Goal: Information Seeking & Learning: Learn about a topic

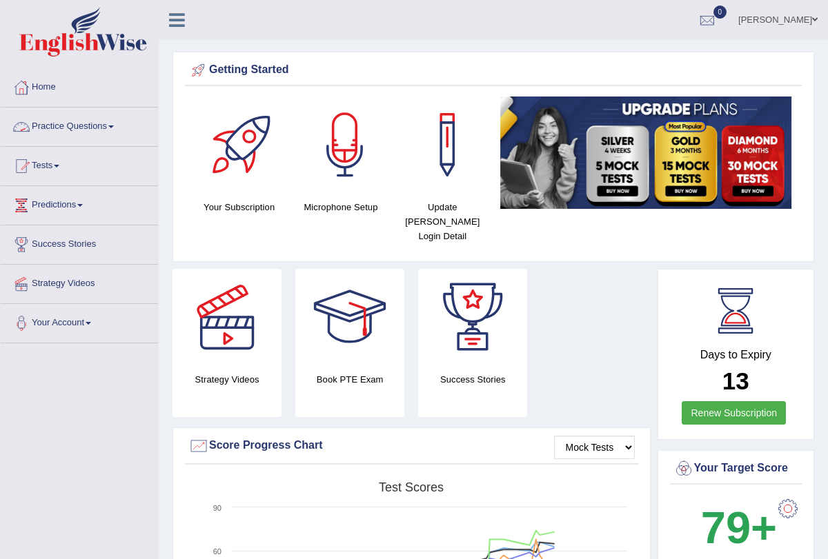
click at [113, 125] on link "Practice Questions" at bounding box center [79, 125] width 157 height 34
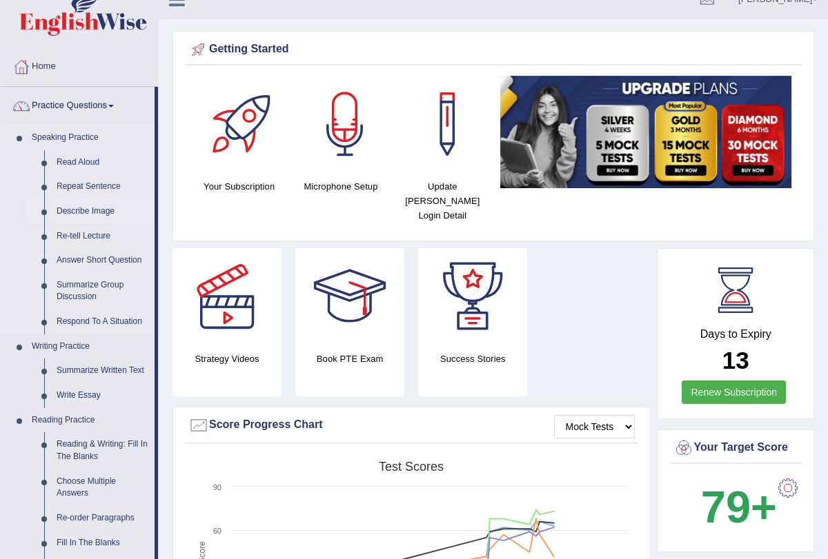
scroll to position [22, 0]
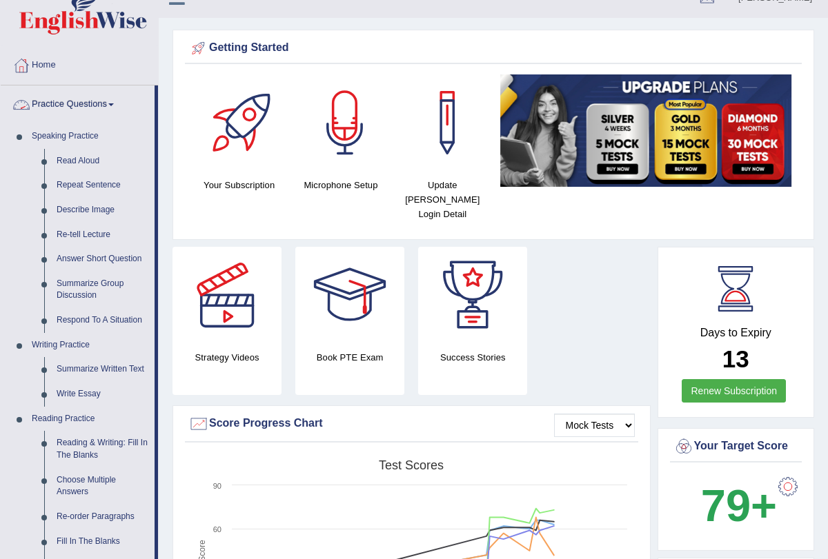
click at [121, 99] on link "Practice Questions" at bounding box center [78, 103] width 154 height 34
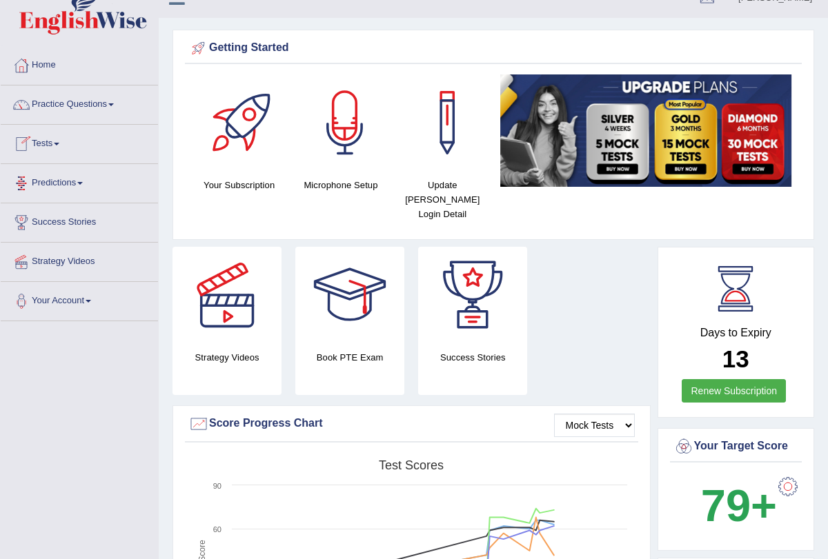
click at [59, 143] on span at bounding box center [57, 144] width 6 height 3
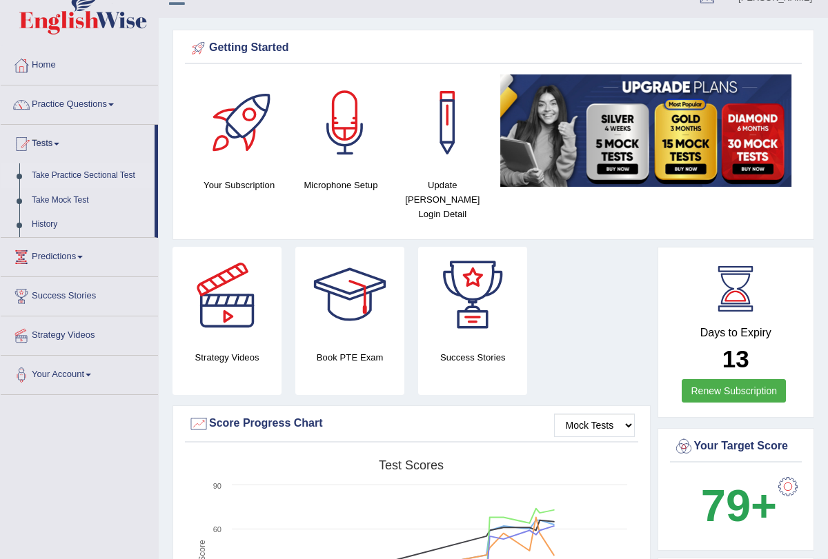
click at [74, 174] on link "Take Practice Sectional Test" at bounding box center [90, 175] width 129 height 25
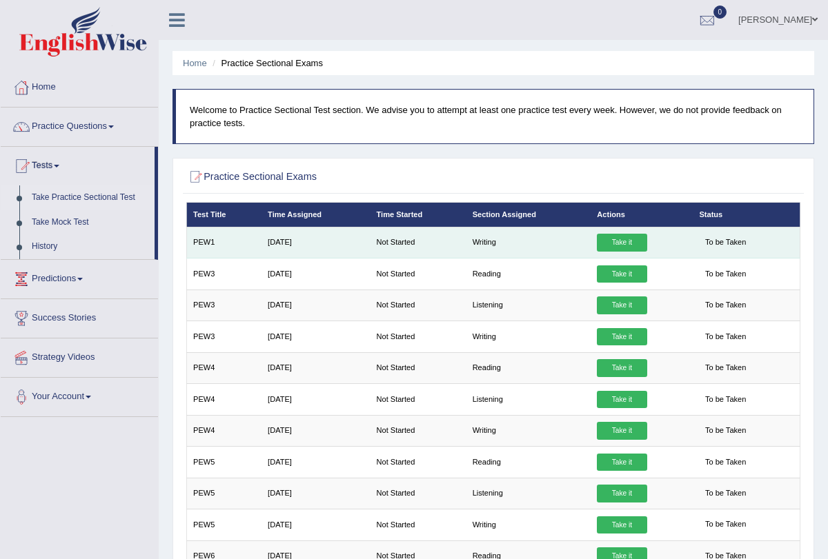
click at [626, 243] on link "Take it" at bounding box center [622, 243] width 50 height 18
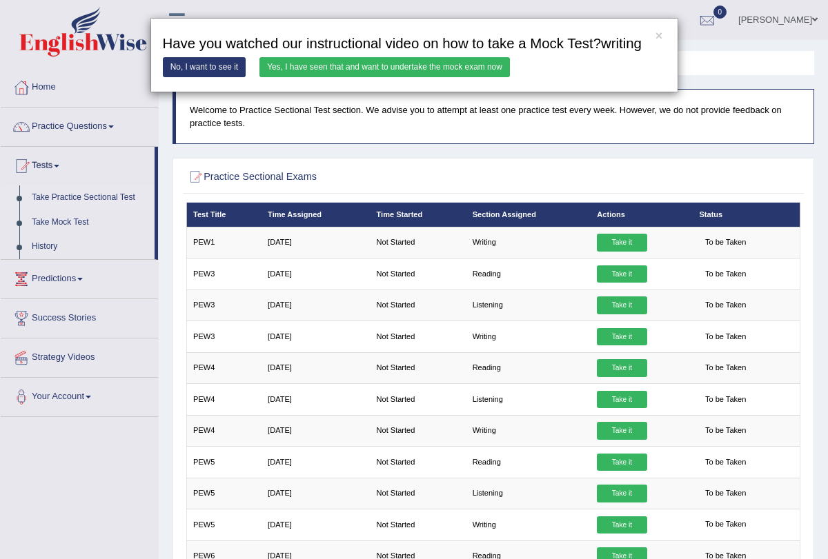
click at [462, 77] on link "Yes, I have seen that and want to undertake the mock exam now" at bounding box center [384, 67] width 250 height 20
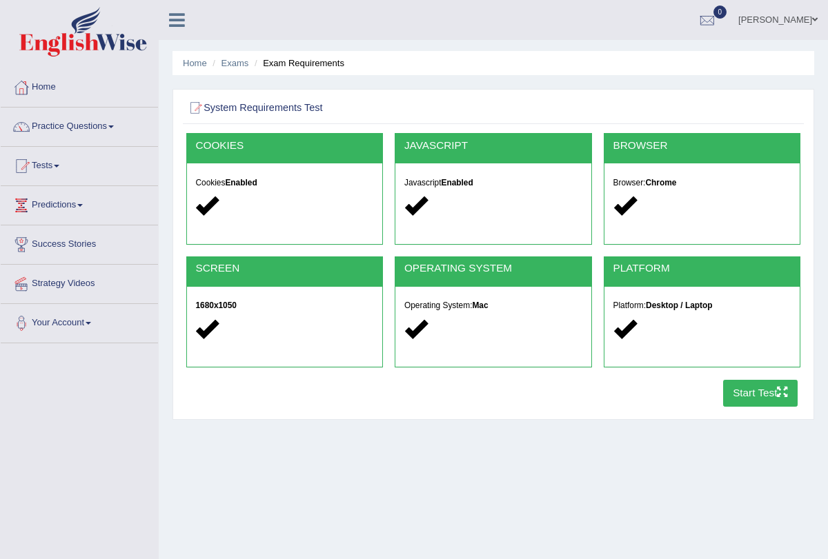
click at [752, 397] on button "Start Test" at bounding box center [760, 393] width 75 height 27
click at [114, 128] on span at bounding box center [111, 127] width 6 height 3
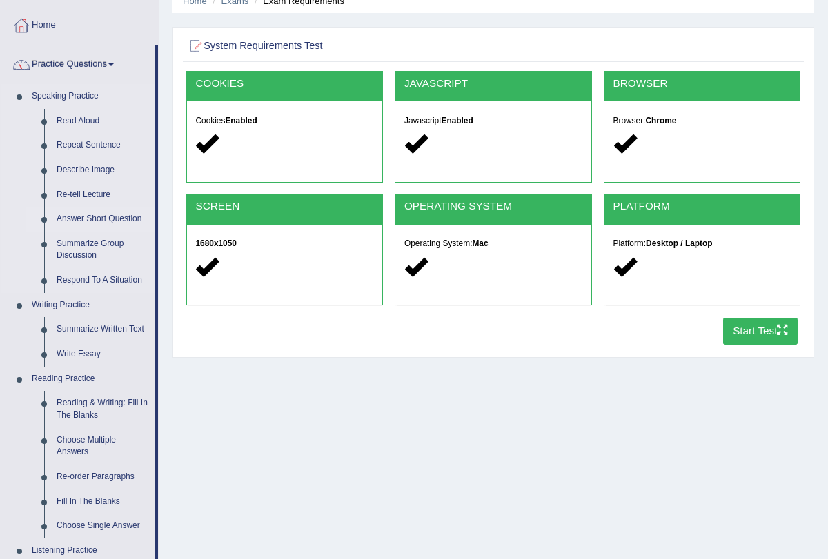
scroll to position [63, 0]
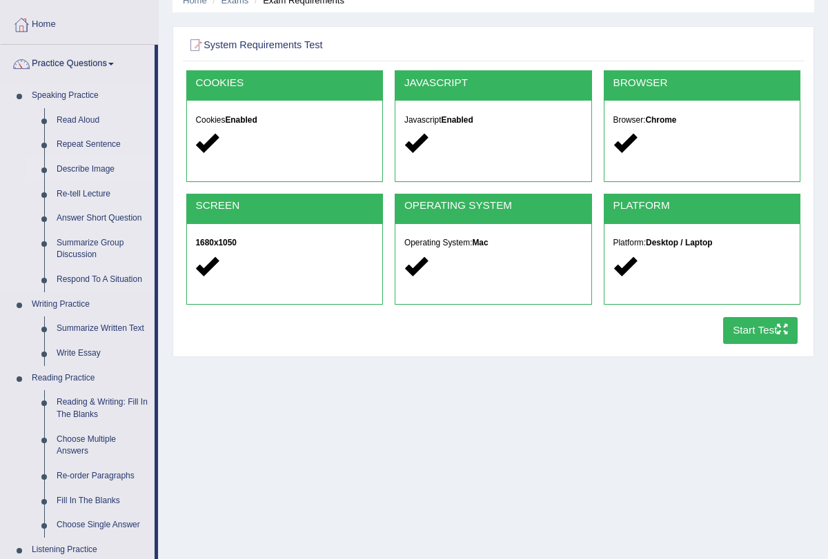
click at [101, 168] on link "Describe Image" at bounding box center [102, 169] width 104 height 25
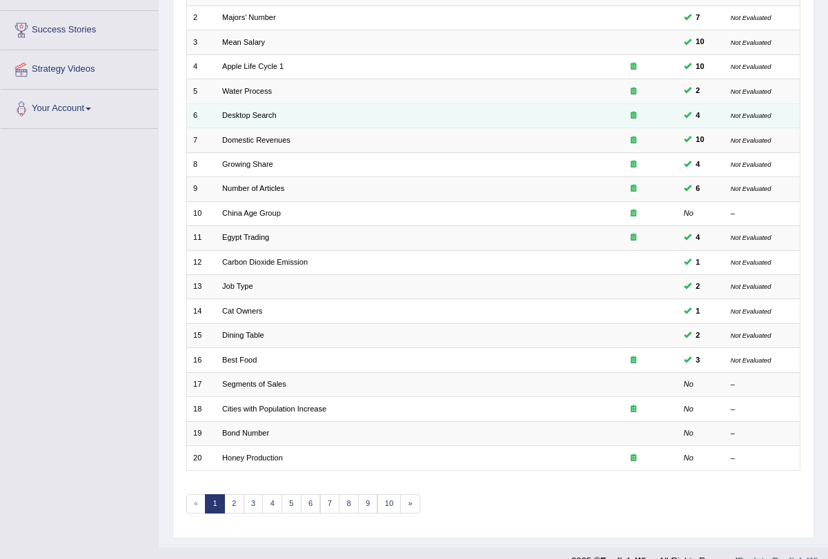
scroll to position [228, 0]
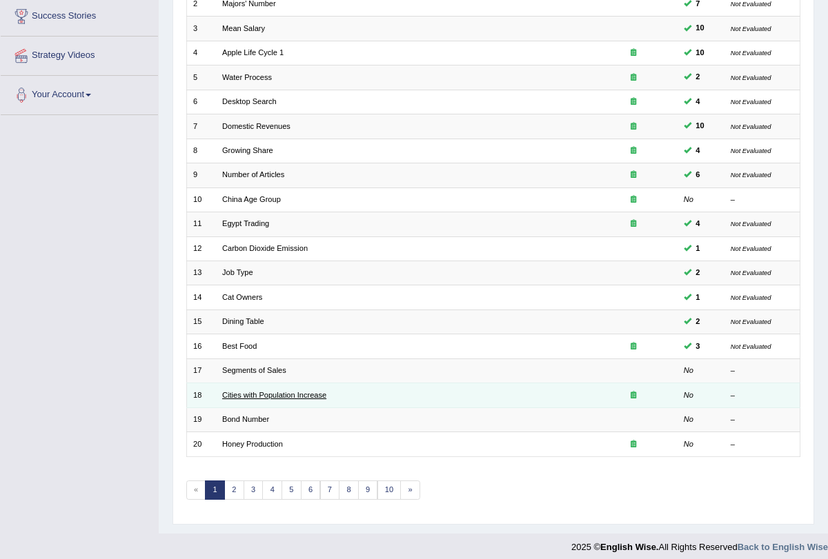
click at [253, 391] on link "Cities with Population Increase" at bounding box center [274, 395] width 104 height 8
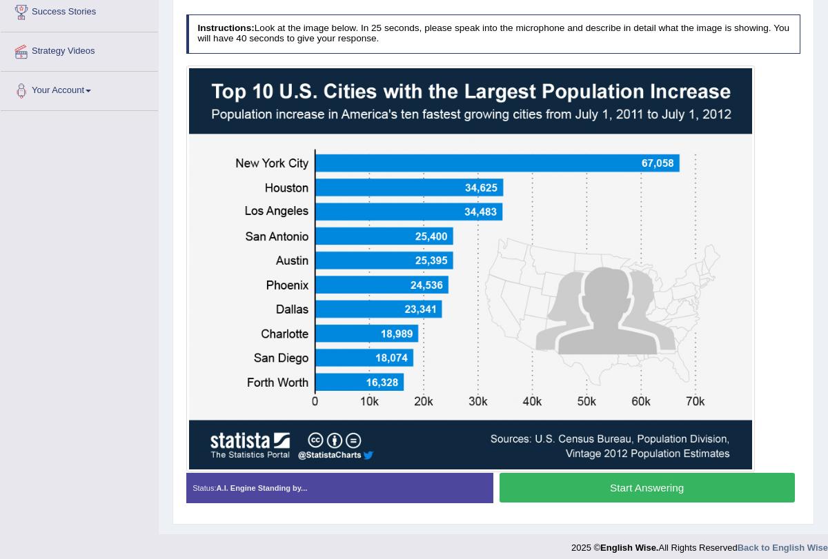
scroll to position [239, 0]
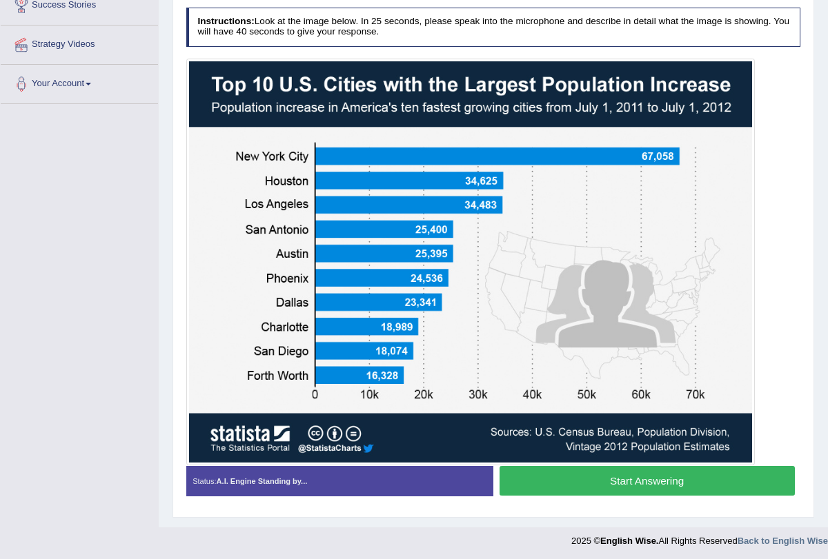
click at [540, 481] on button "Start Answering" at bounding box center [646, 481] width 295 height 30
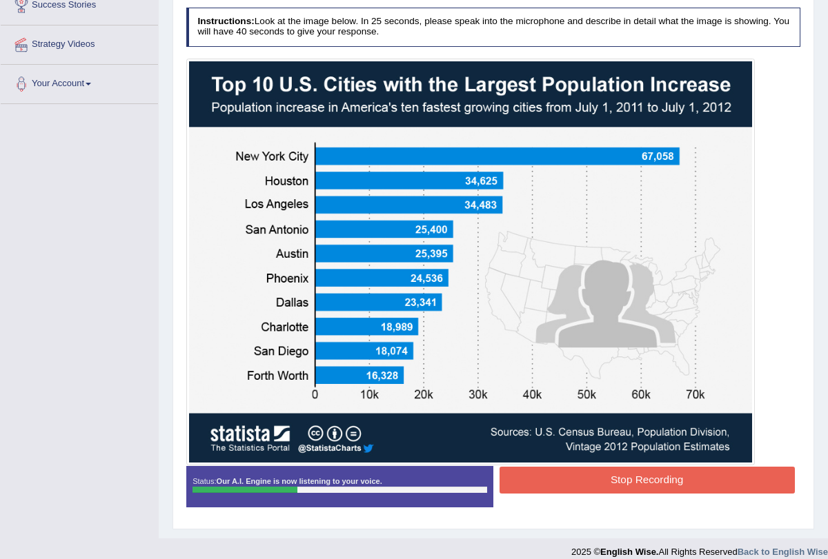
click at [579, 474] on button "Stop Recording" at bounding box center [646, 480] width 295 height 27
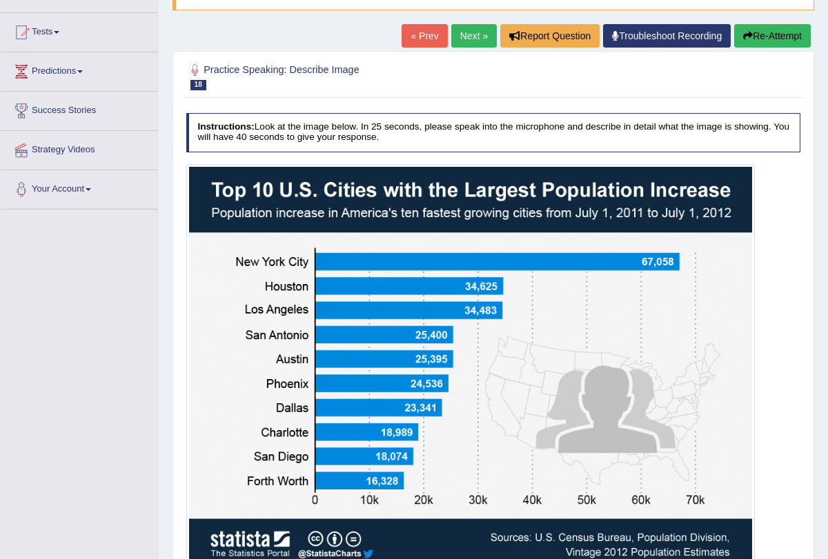
scroll to position [0, 0]
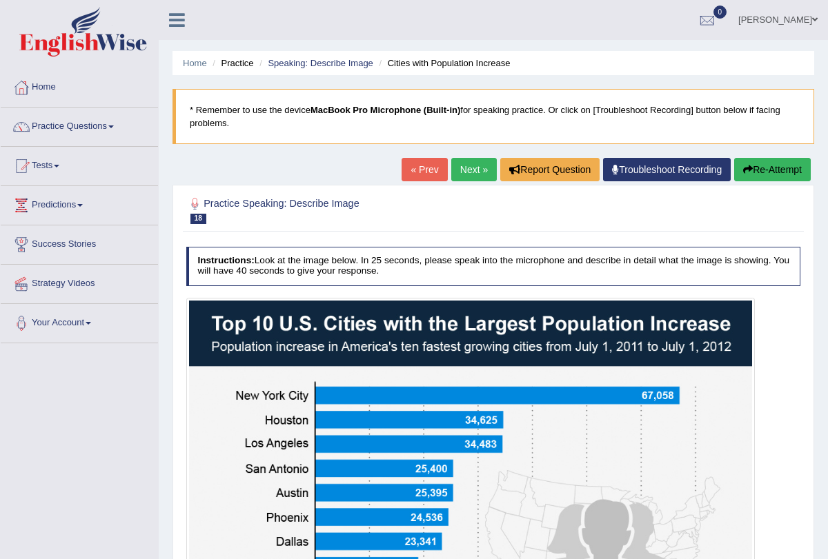
click at [768, 172] on button "Re-Attempt" at bounding box center [772, 169] width 77 height 23
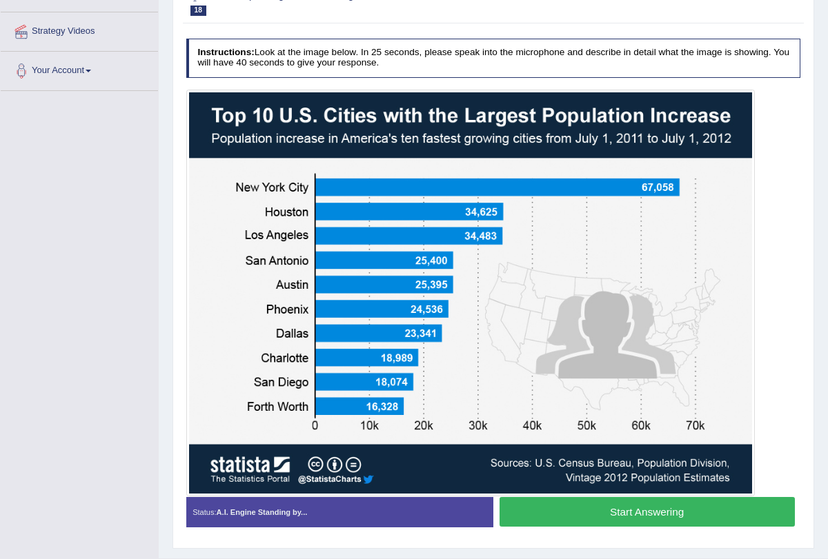
scroll to position [246, 0]
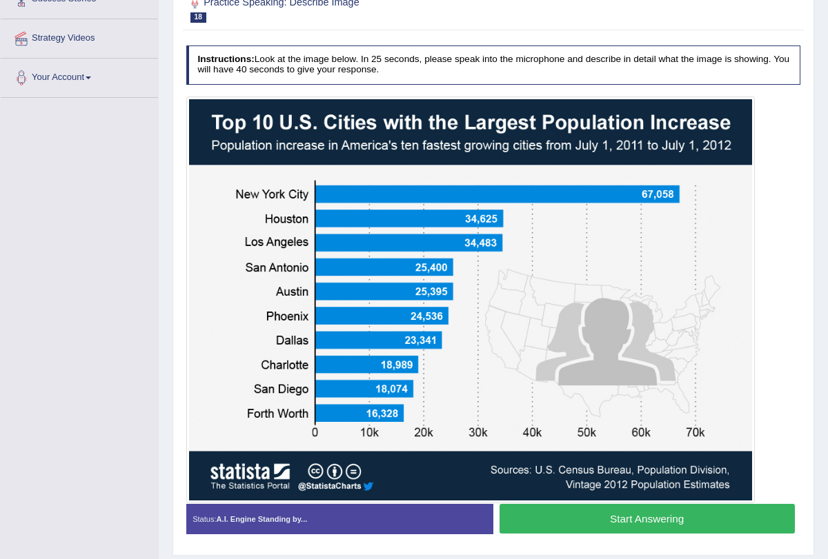
click at [581, 522] on button "Start Answering" at bounding box center [646, 519] width 295 height 30
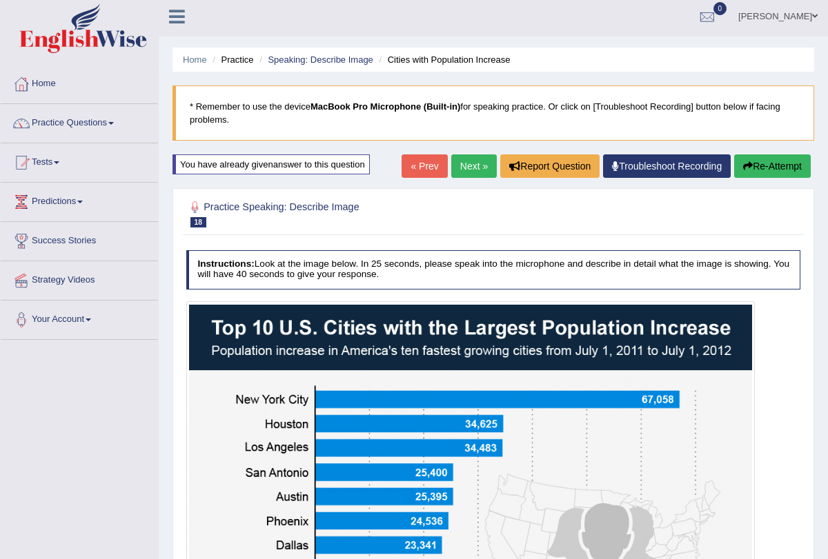
scroll to position [0, 0]
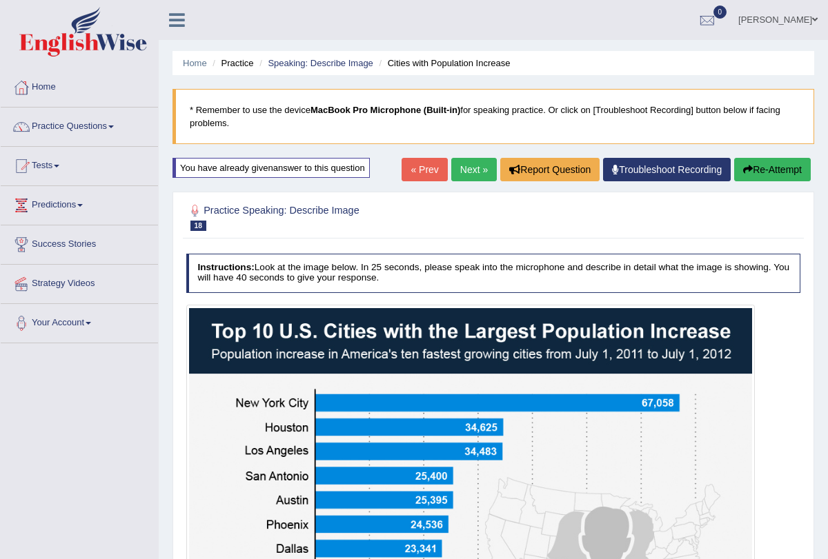
click at [462, 163] on link "Next »" at bounding box center [474, 169] width 46 height 23
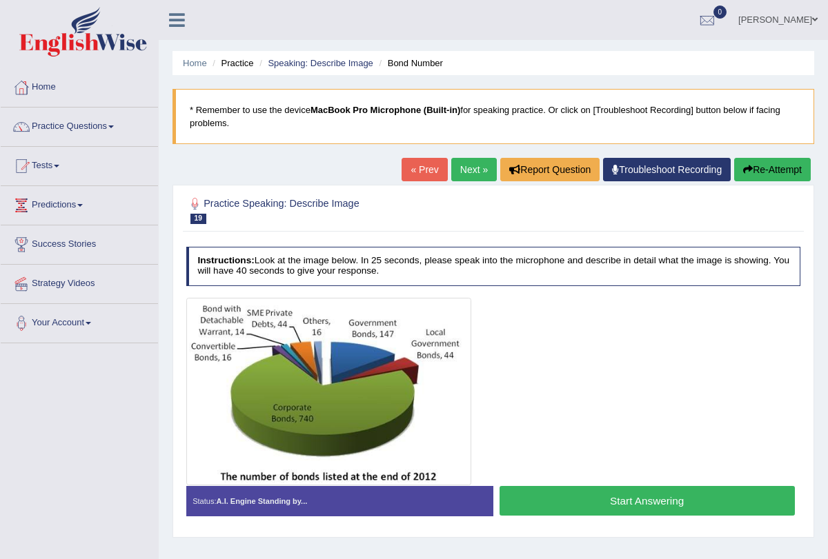
click at [465, 176] on link "Next »" at bounding box center [474, 169] width 46 height 23
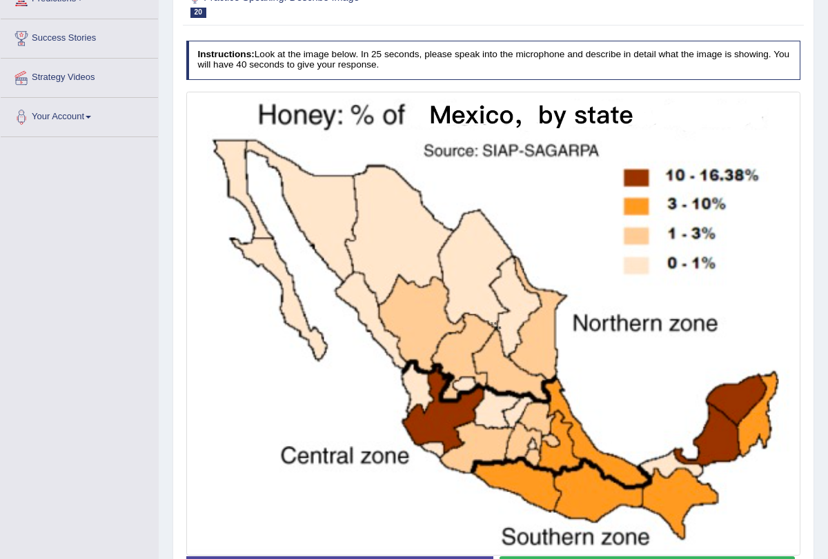
scroll to position [295, 0]
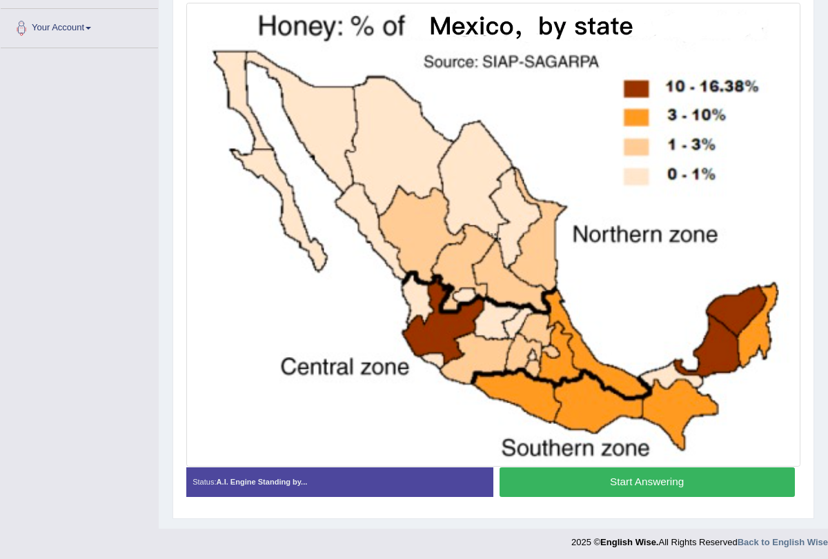
click at [578, 477] on button "Start Answering" at bounding box center [646, 483] width 295 height 30
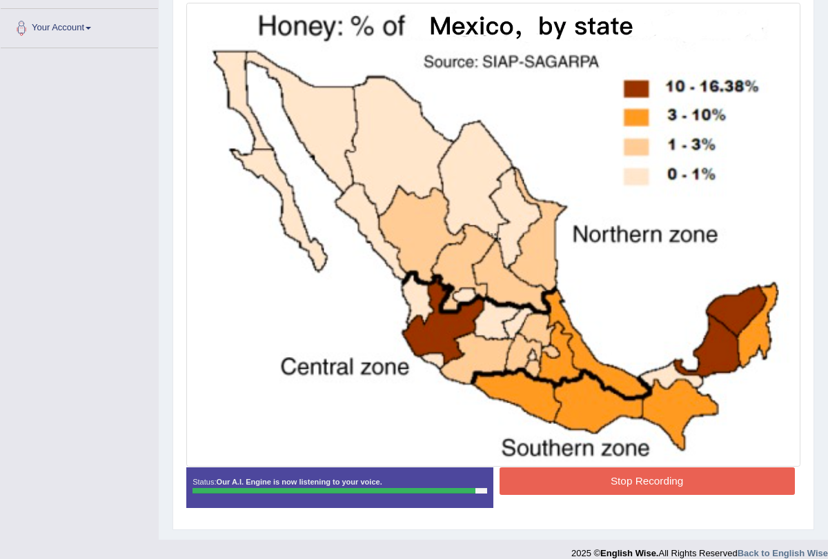
click at [570, 475] on button "Stop Recording" at bounding box center [646, 481] width 295 height 27
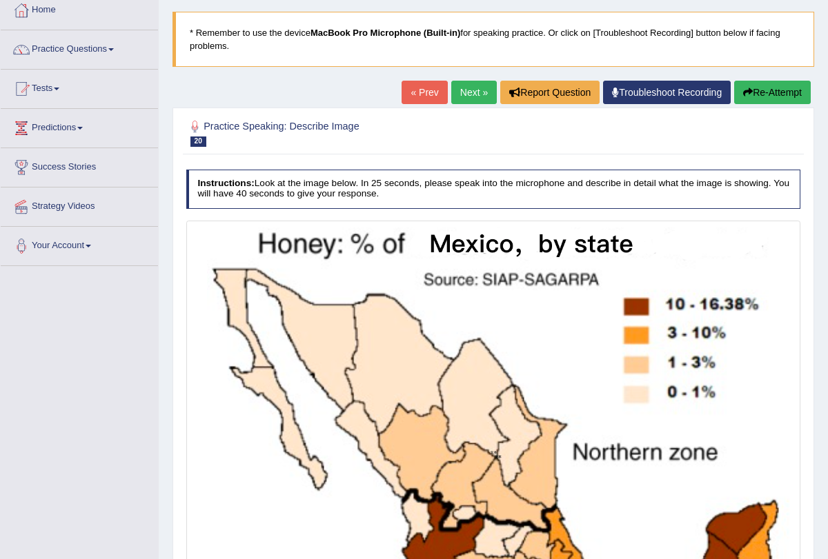
scroll to position [0, 0]
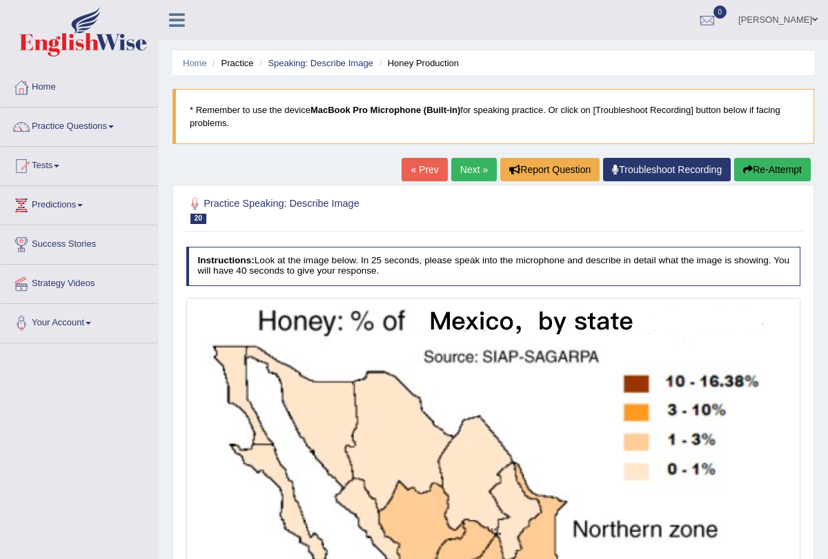
click at [464, 166] on link "Next »" at bounding box center [474, 169] width 46 height 23
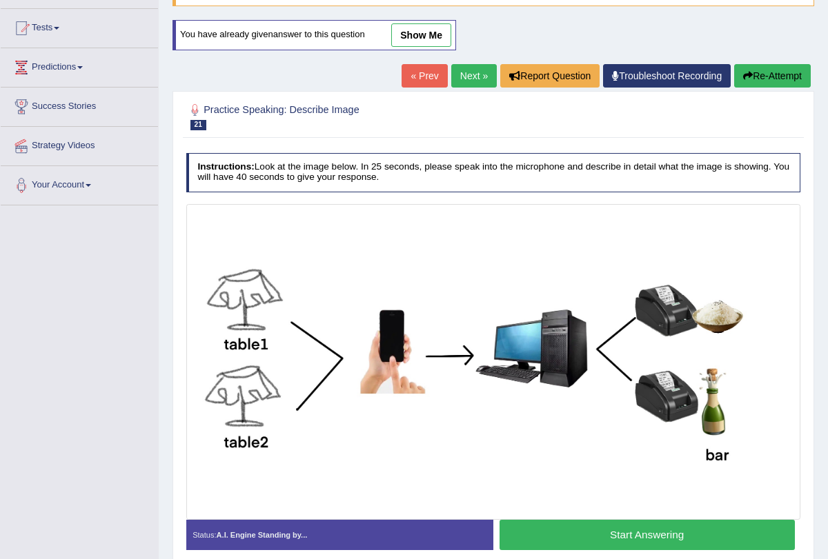
scroll to position [124, 0]
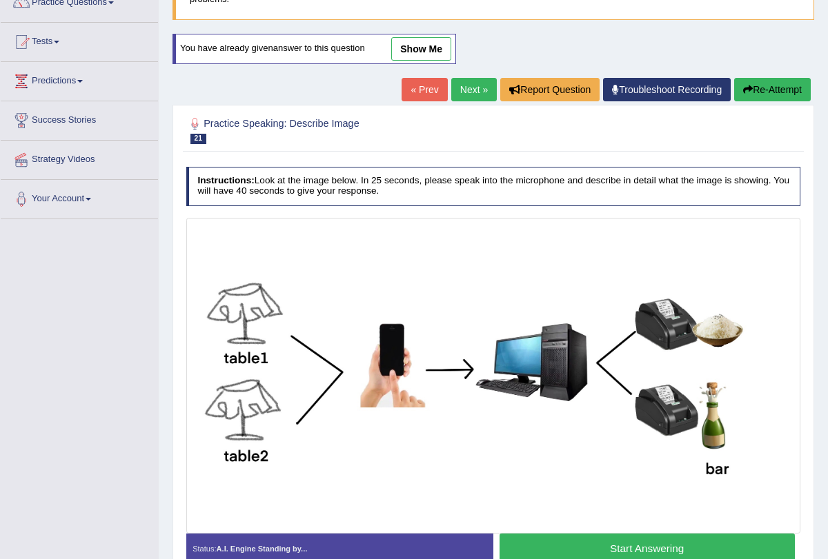
click at [461, 92] on link "Next »" at bounding box center [474, 89] width 46 height 23
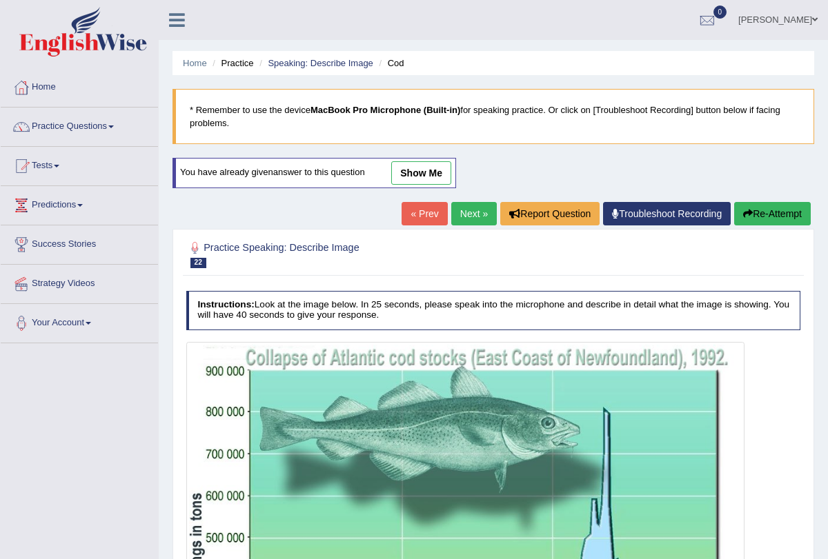
click at [461, 212] on link "Next »" at bounding box center [474, 213] width 46 height 23
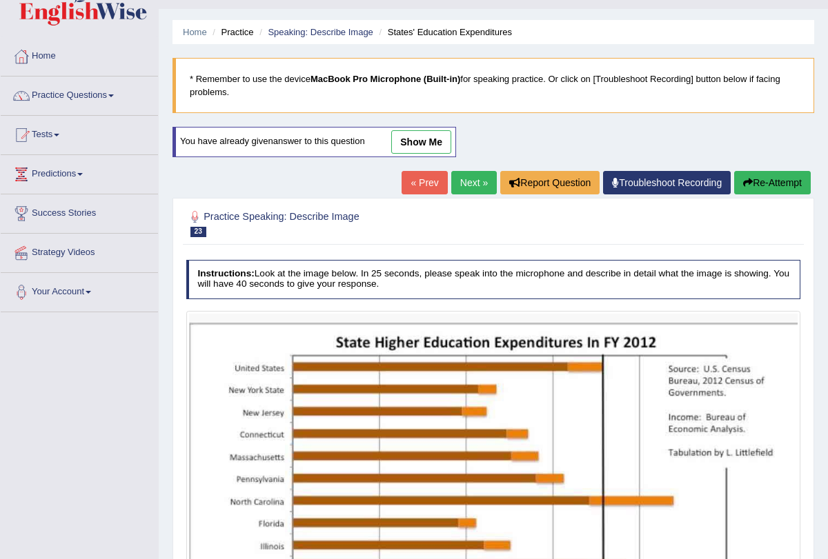
scroll to position [32, 0]
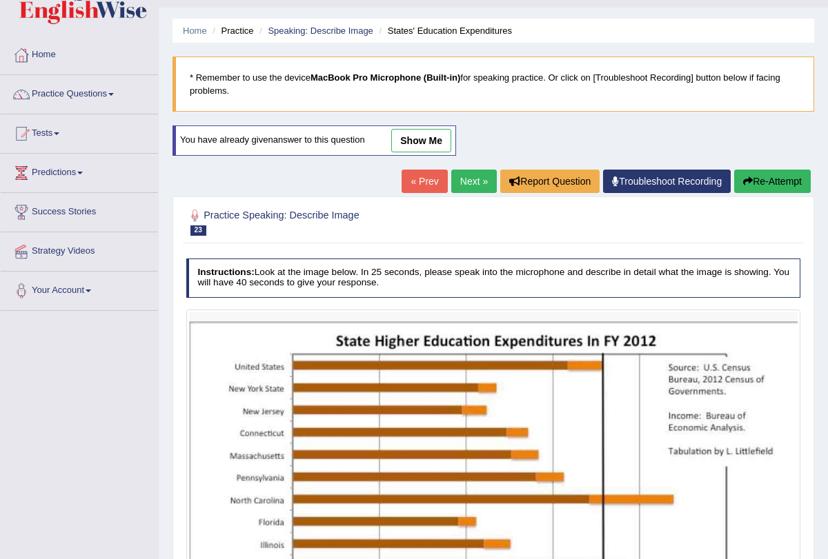
click at [462, 176] on link "Next »" at bounding box center [474, 181] width 46 height 23
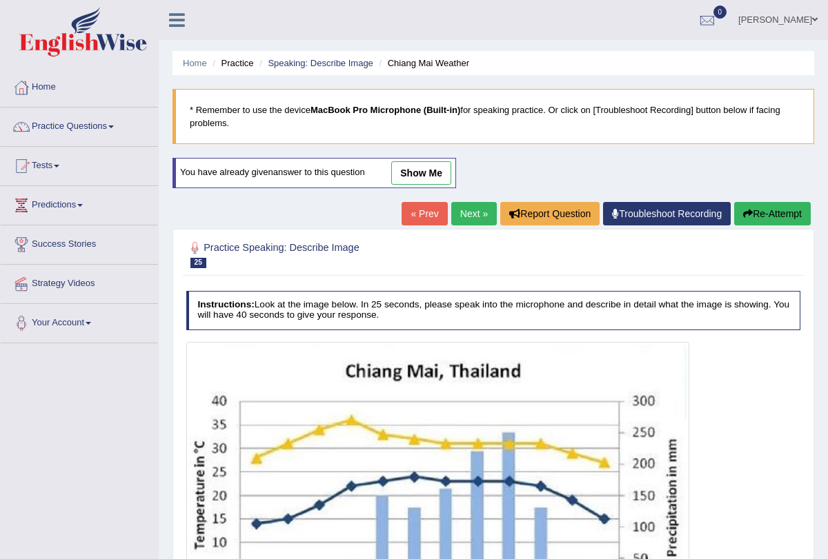
click at [454, 207] on link "Next »" at bounding box center [474, 213] width 46 height 23
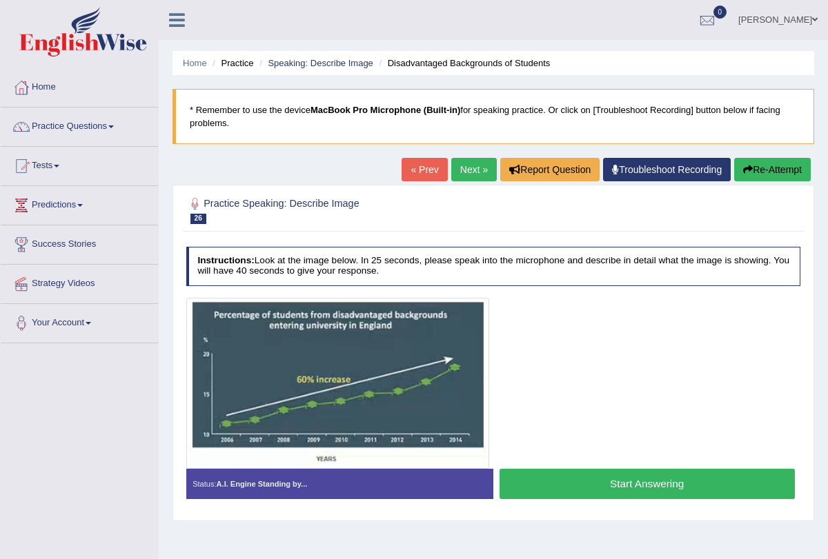
click at [461, 174] on link "Next »" at bounding box center [474, 169] width 46 height 23
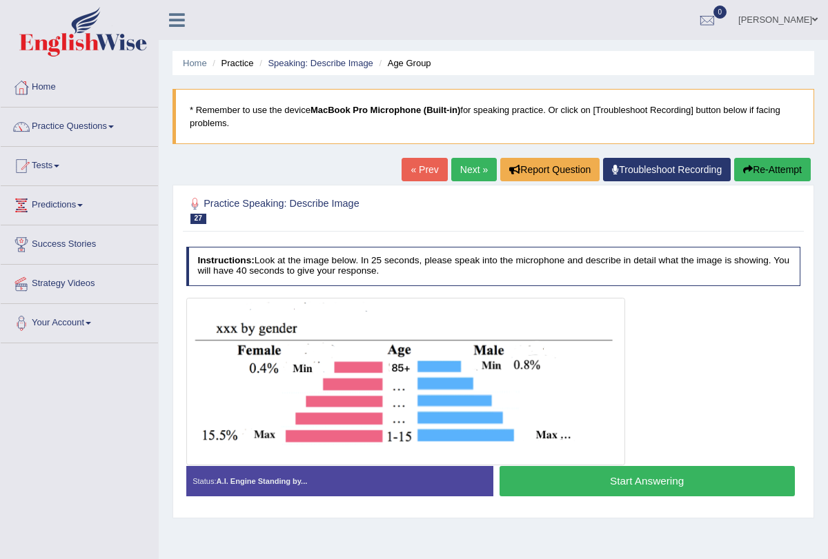
click at [461, 174] on link "Next »" at bounding box center [474, 169] width 46 height 23
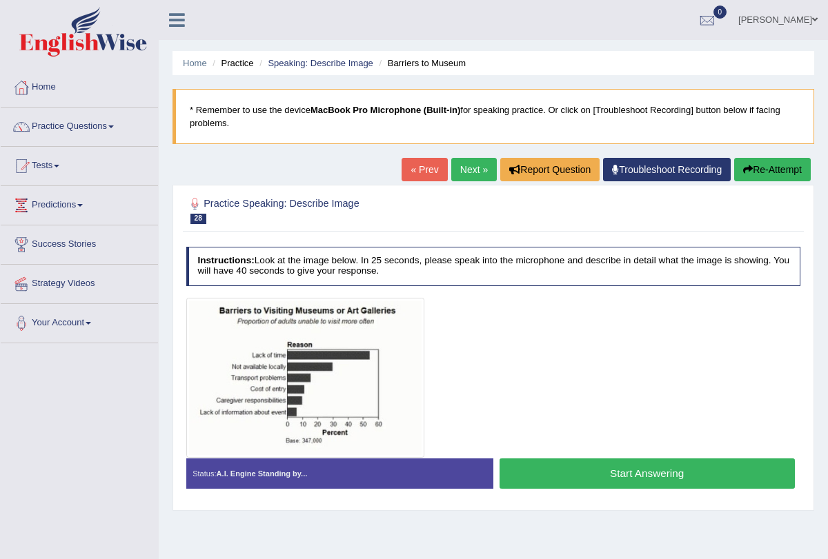
click at [474, 166] on link "Next »" at bounding box center [474, 169] width 46 height 23
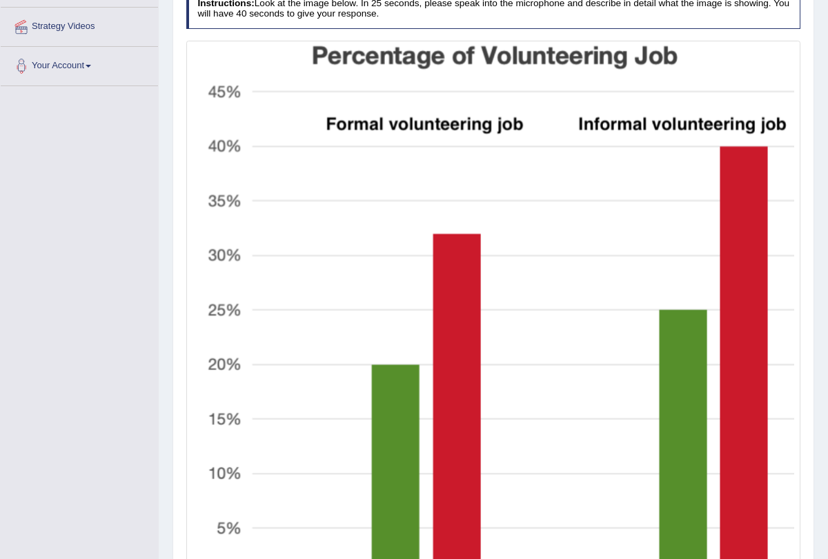
scroll to position [401, 0]
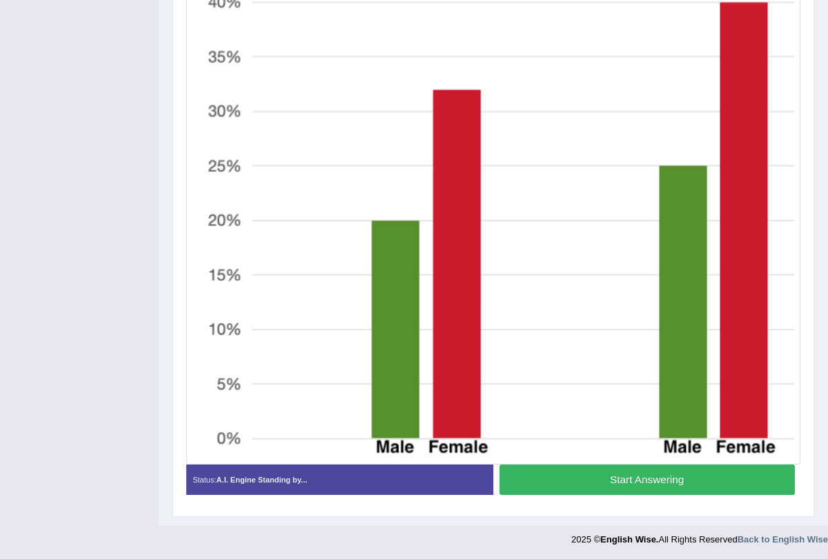
click at [569, 477] on button "Start Answering" at bounding box center [646, 480] width 295 height 30
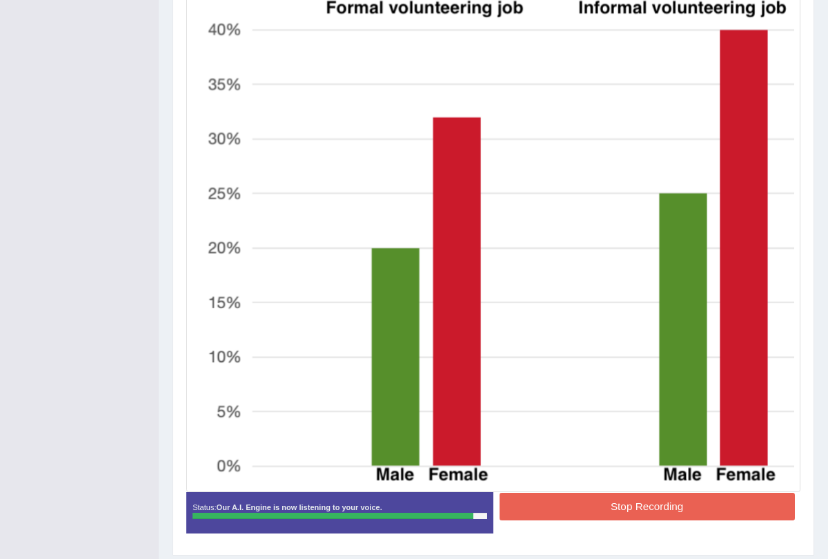
scroll to position [396, 0]
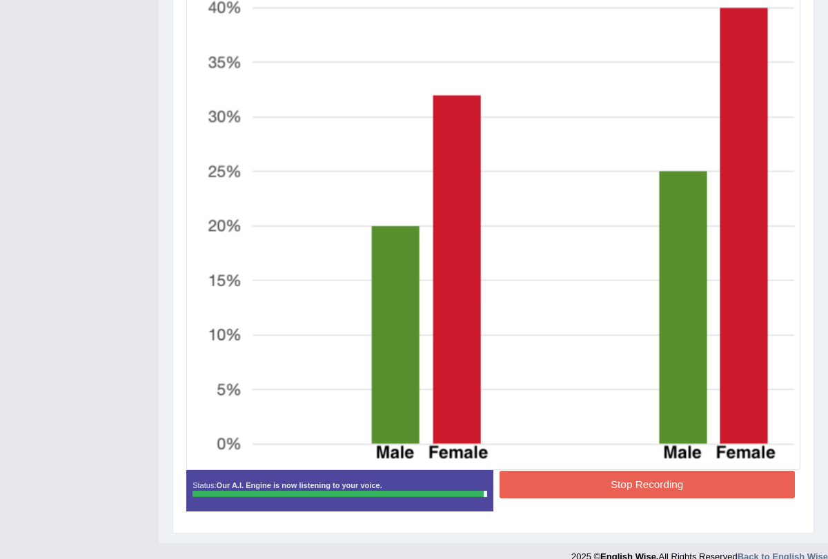
click at [569, 480] on button "Stop Recording" at bounding box center [646, 484] width 295 height 27
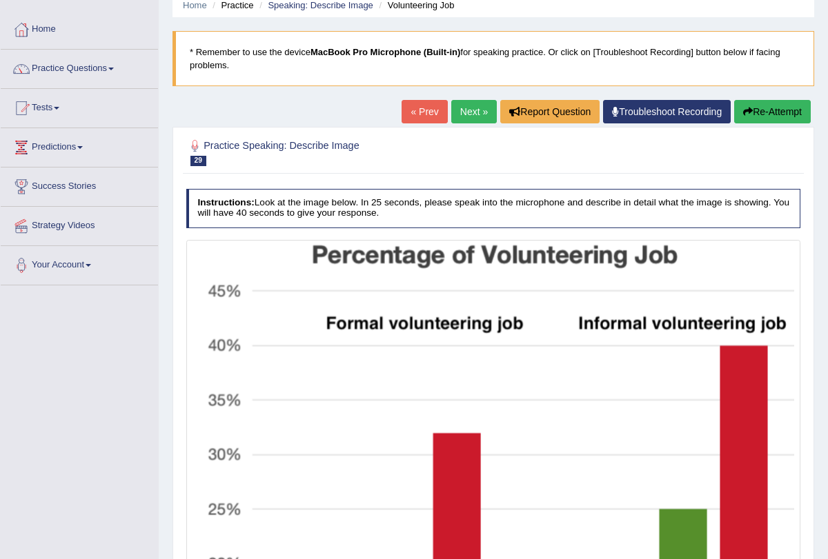
scroll to position [35, 0]
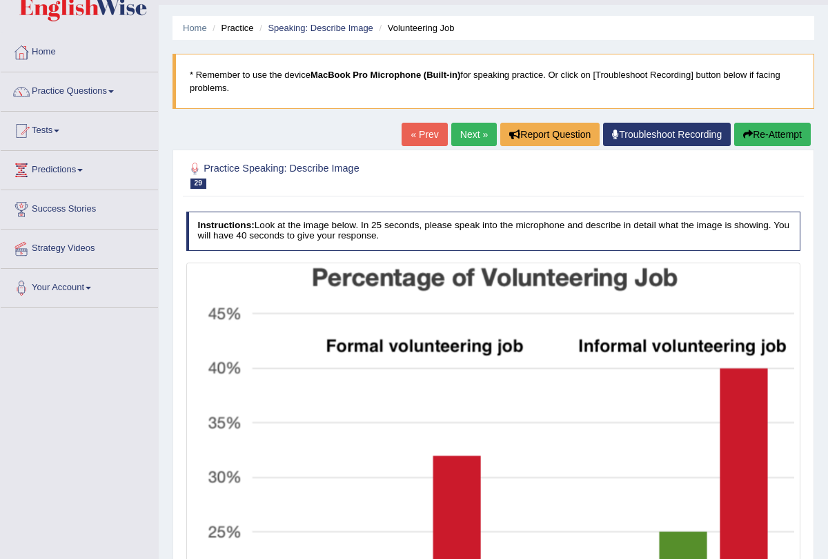
click at [464, 136] on link "Next »" at bounding box center [474, 134] width 46 height 23
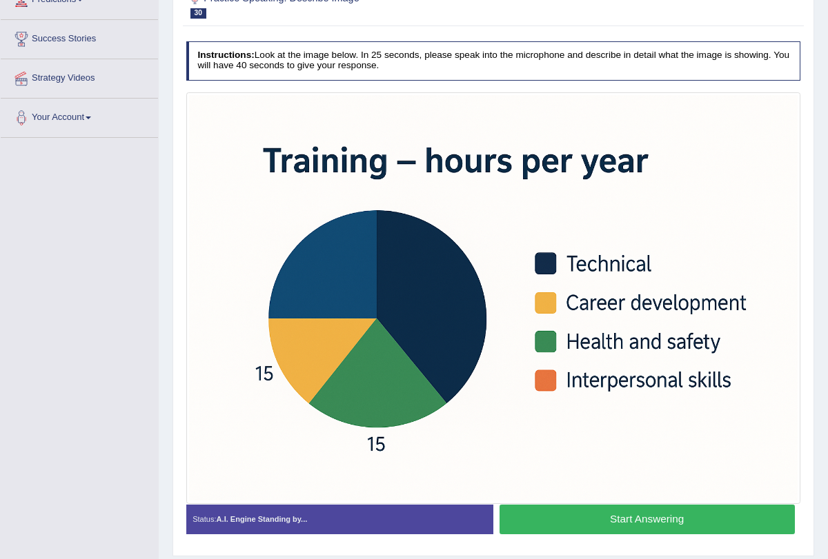
scroll to position [245, 0]
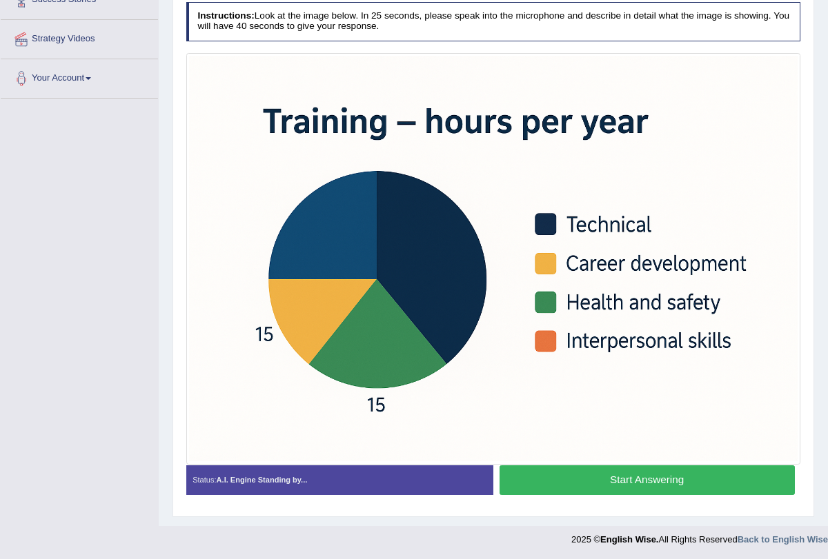
click at [540, 469] on button "Start Answering" at bounding box center [646, 480] width 295 height 30
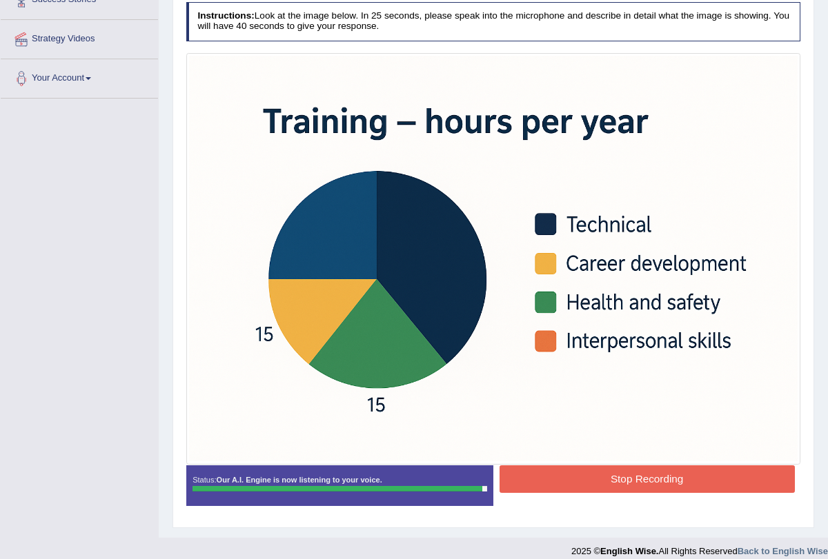
click at [533, 477] on button "Stop Recording" at bounding box center [646, 478] width 295 height 27
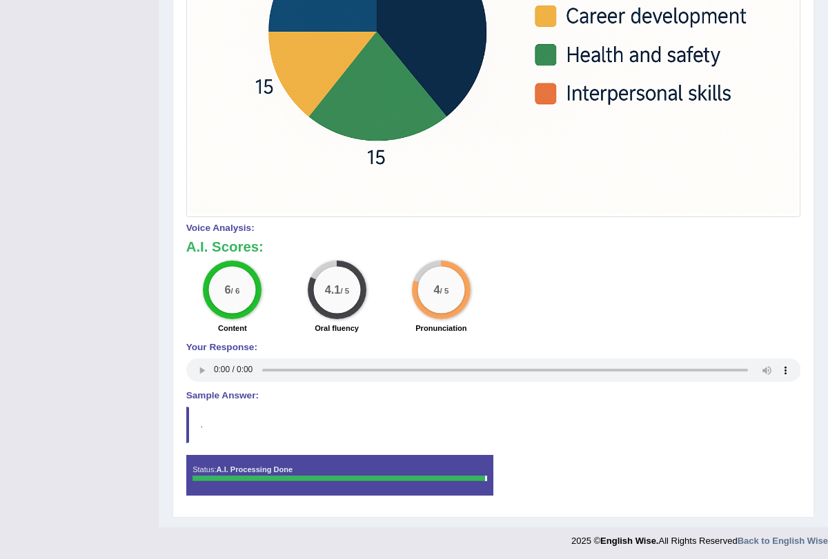
scroll to position [0, 0]
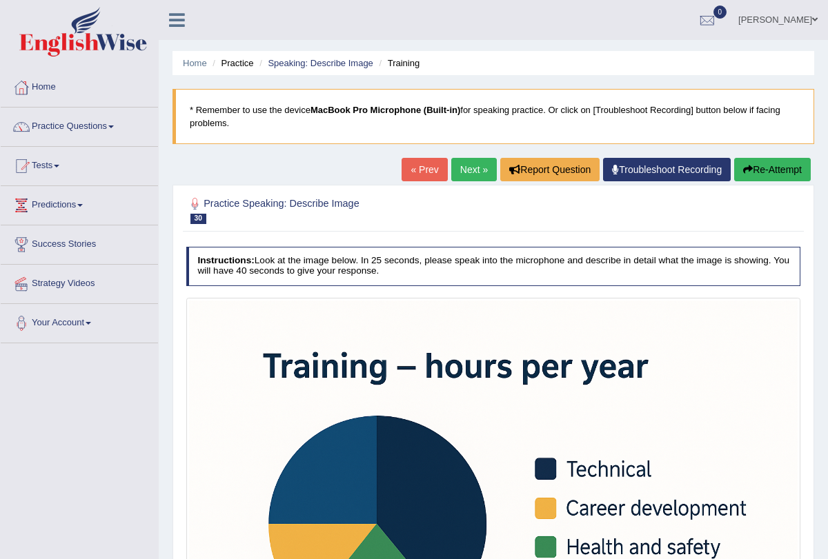
click at [457, 174] on link "Next »" at bounding box center [474, 169] width 46 height 23
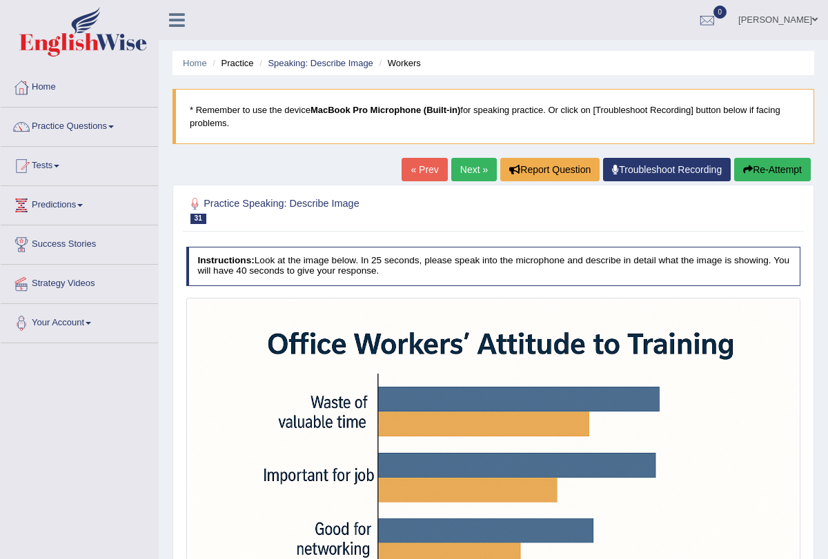
click at [469, 162] on link "Next »" at bounding box center [474, 169] width 46 height 23
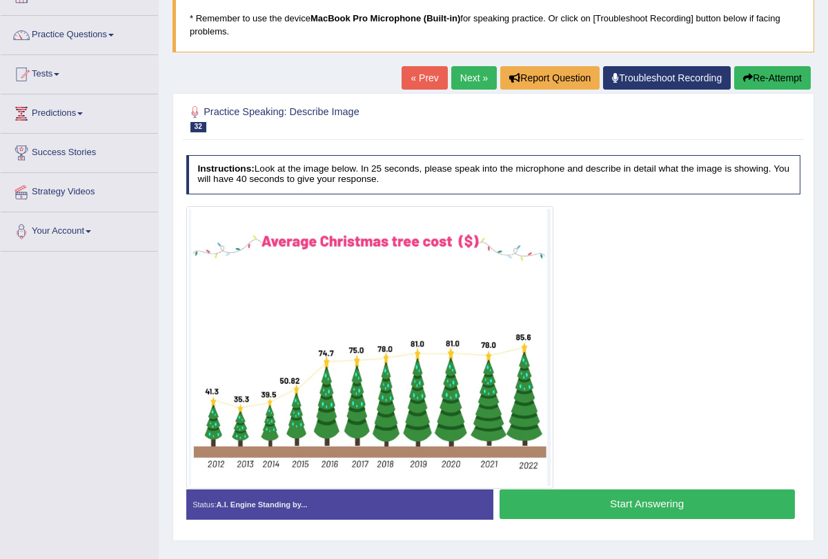
scroll to position [118, 0]
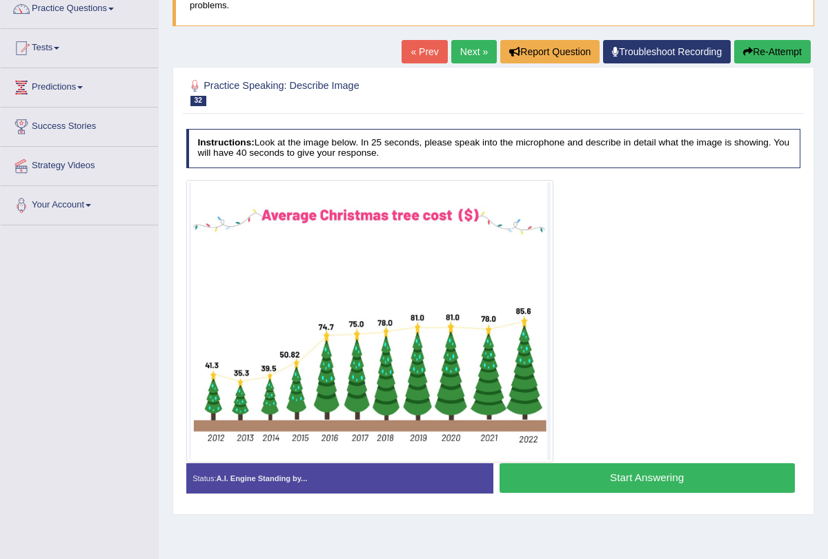
click at [571, 472] on button "Start Answering" at bounding box center [646, 478] width 295 height 30
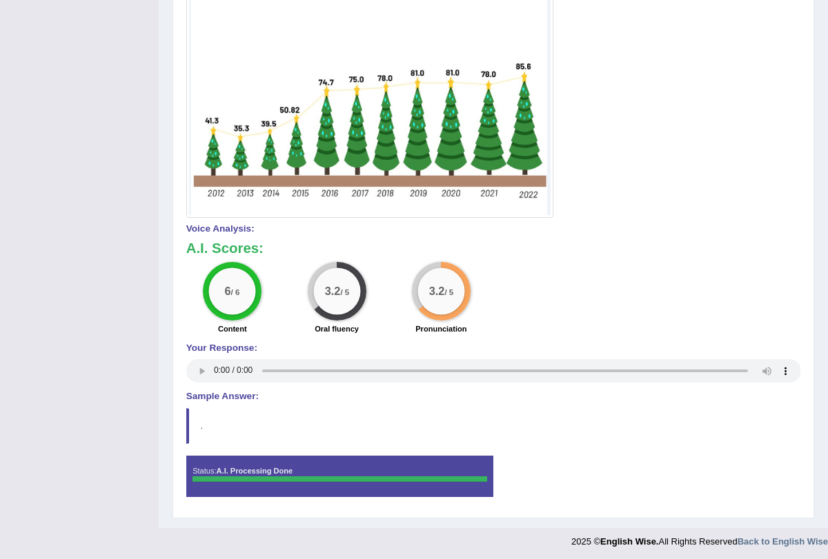
scroll to position [0, 0]
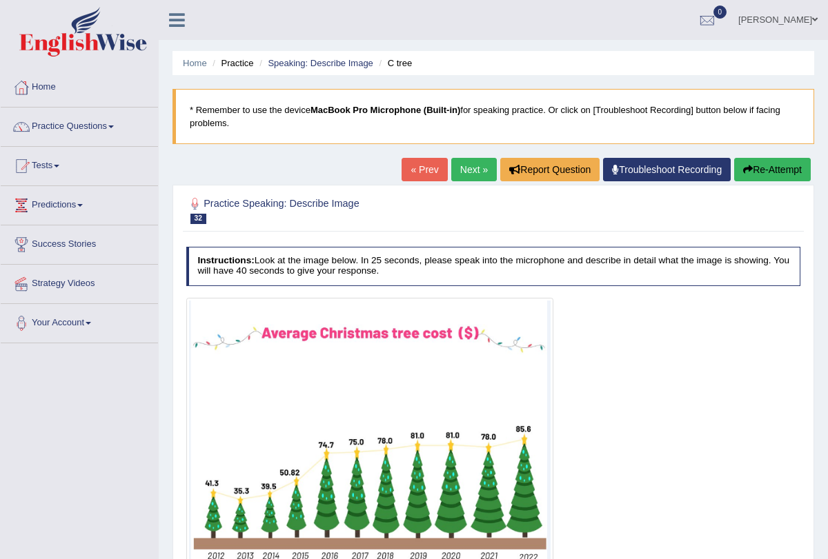
click at [467, 167] on link "Next »" at bounding box center [474, 169] width 46 height 23
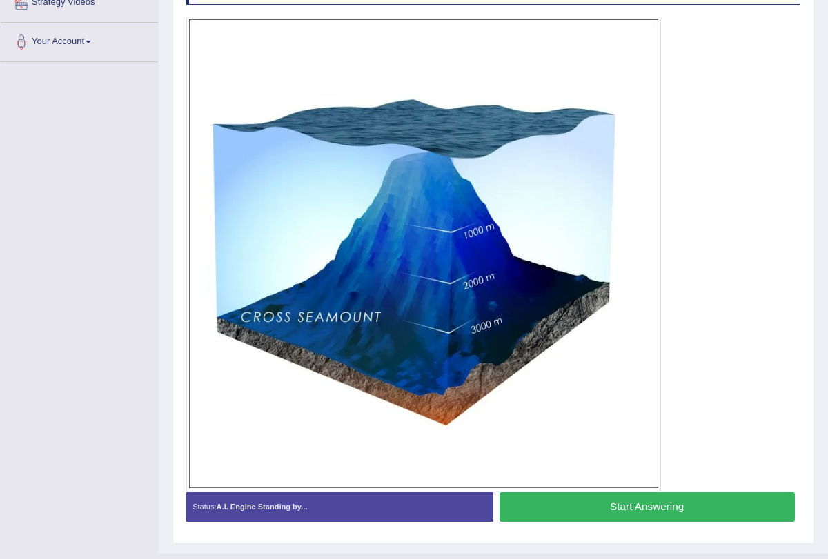
scroll to position [286, 0]
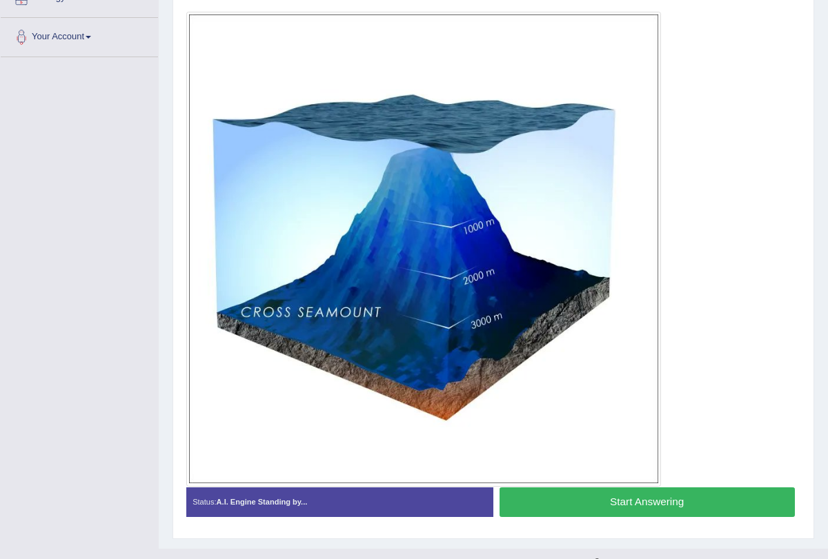
click at [550, 499] on button "Start Answering" at bounding box center [646, 503] width 295 height 30
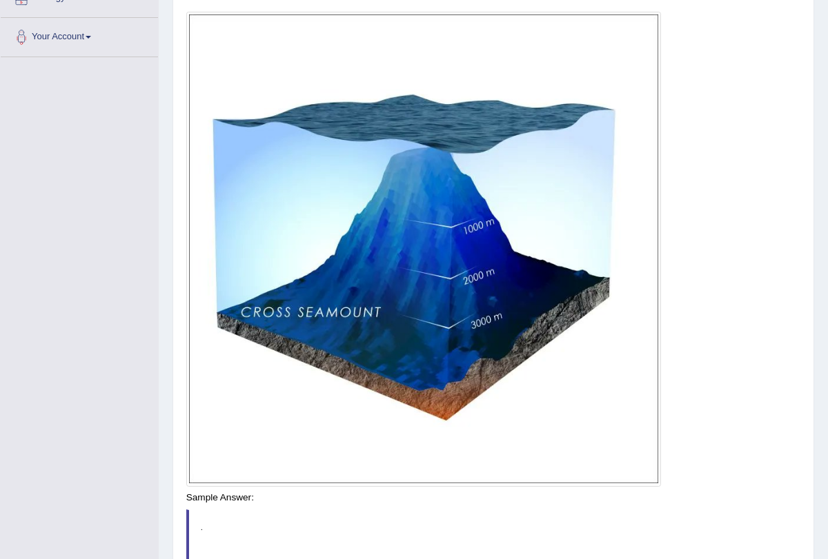
click at [0, 0] on div "Saving your answer..." at bounding box center [0, 0] width 0 height 0
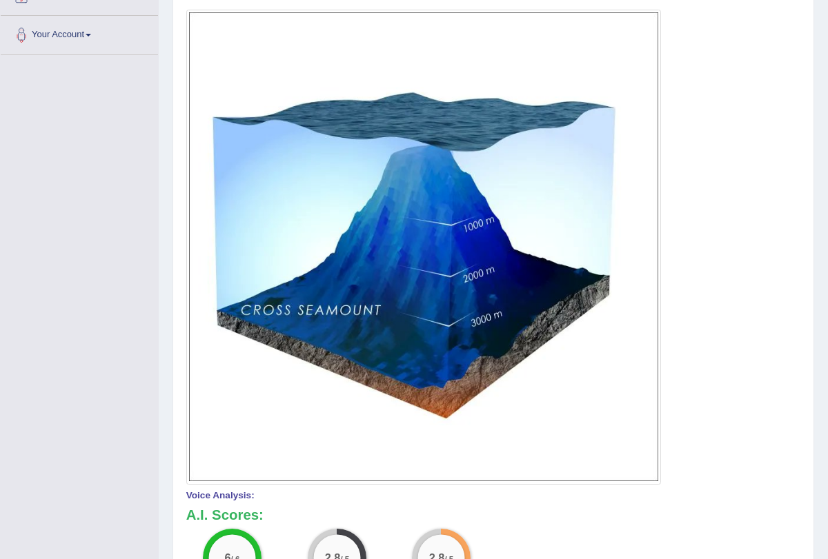
scroll to position [0, 0]
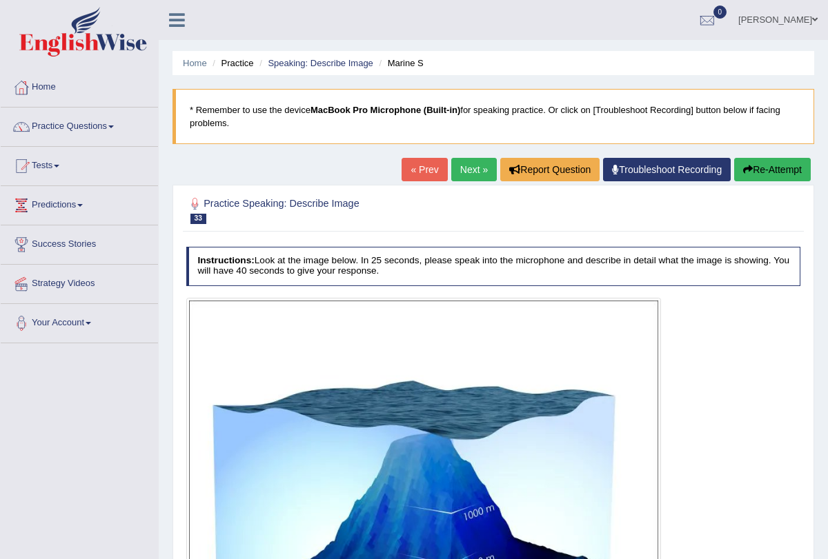
click at [457, 170] on link "Next »" at bounding box center [474, 169] width 46 height 23
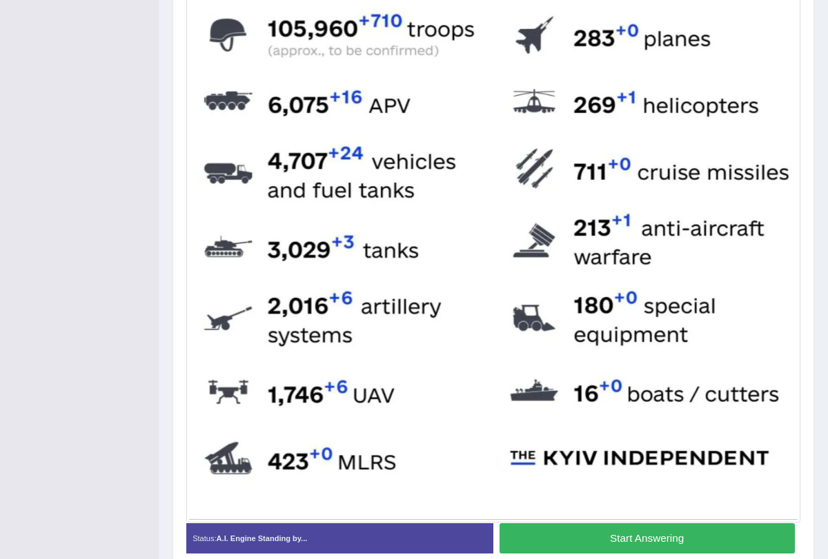
scroll to position [394, 0]
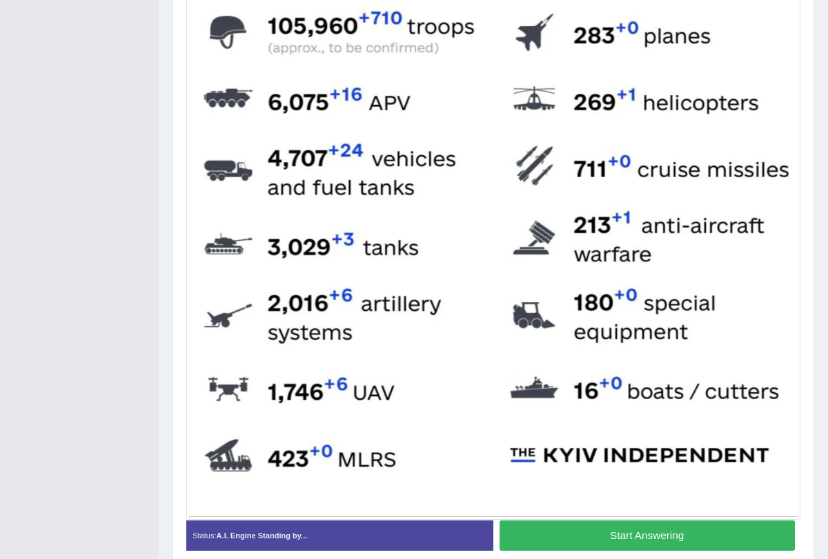
click at [541, 541] on button "Start Answering" at bounding box center [646, 536] width 295 height 30
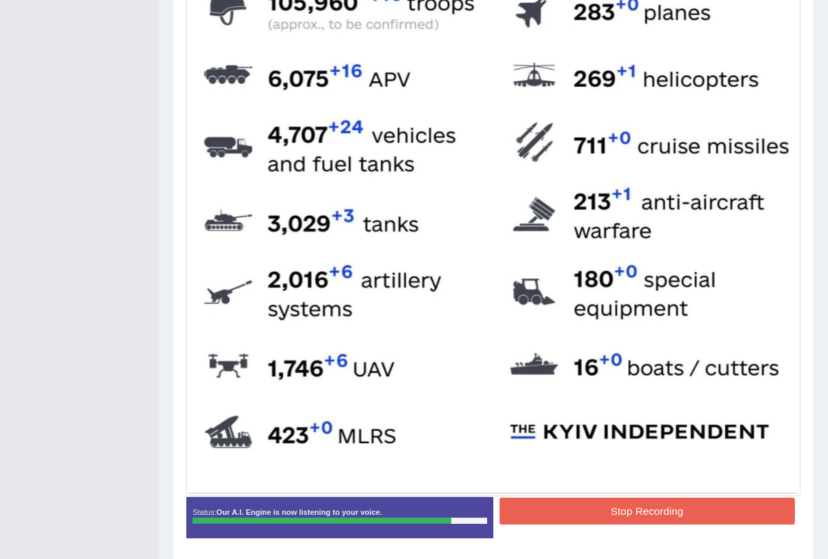
scroll to position [461, 0]
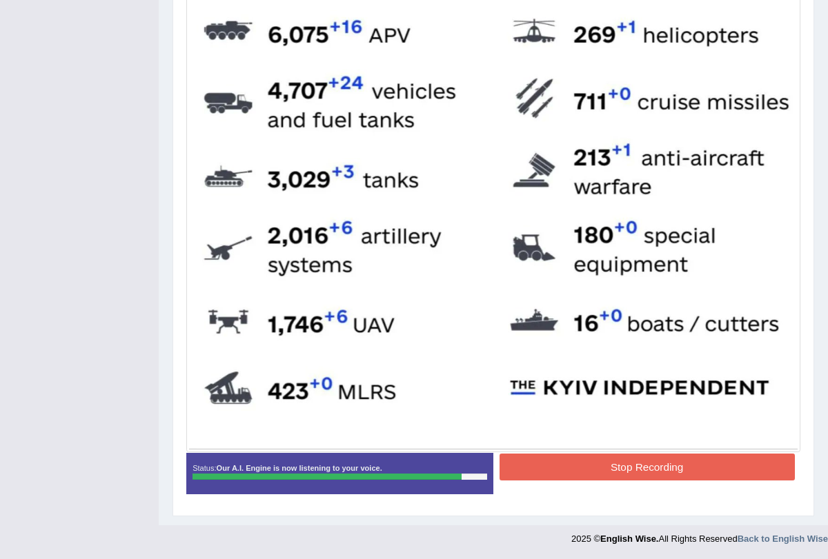
click at [579, 469] on button "Stop Recording" at bounding box center [646, 467] width 295 height 27
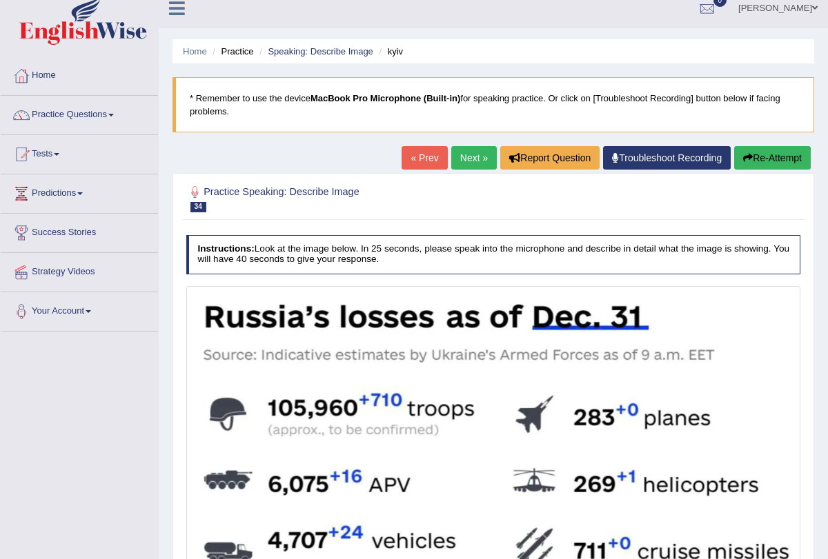
scroll to position [0, 0]
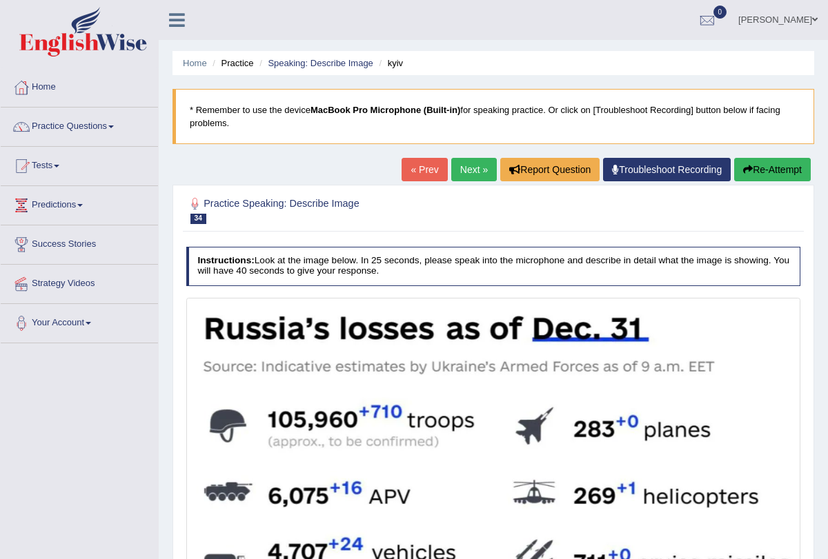
click at [461, 174] on link "Next »" at bounding box center [474, 169] width 46 height 23
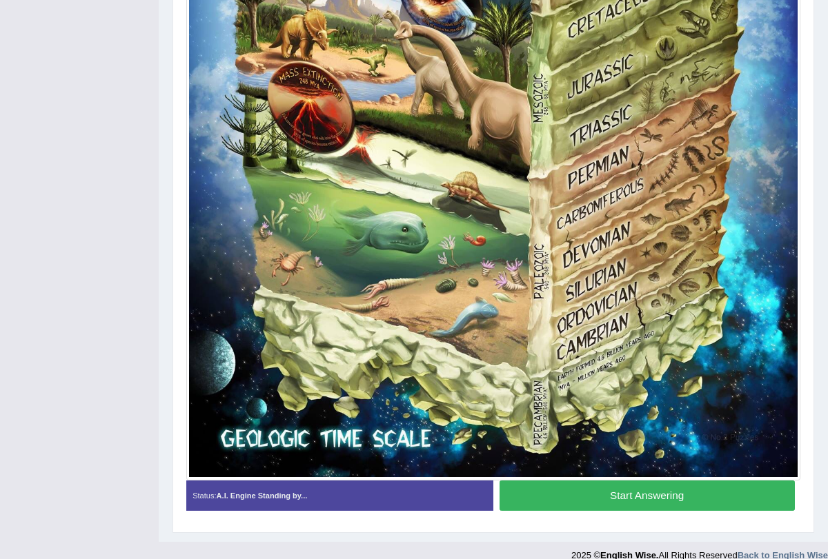
scroll to position [694, 0]
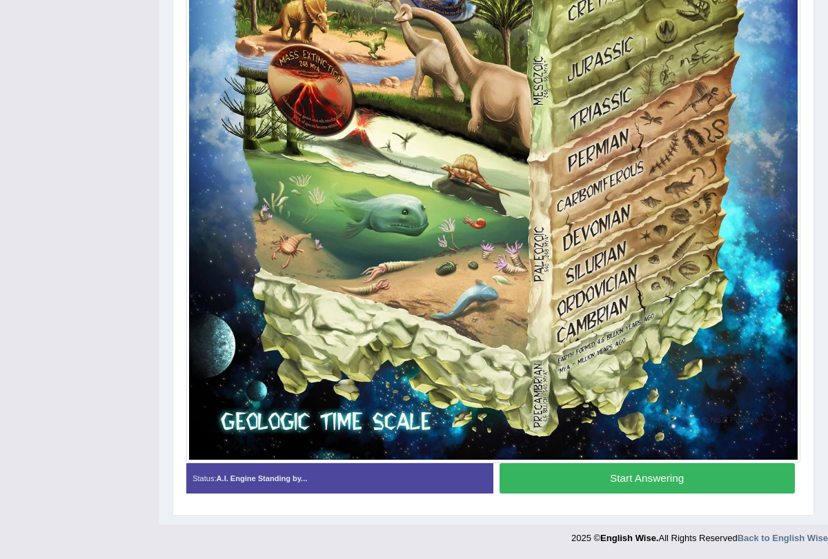
click at [570, 483] on button "Start Answering" at bounding box center [646, 478] width 295 height 30
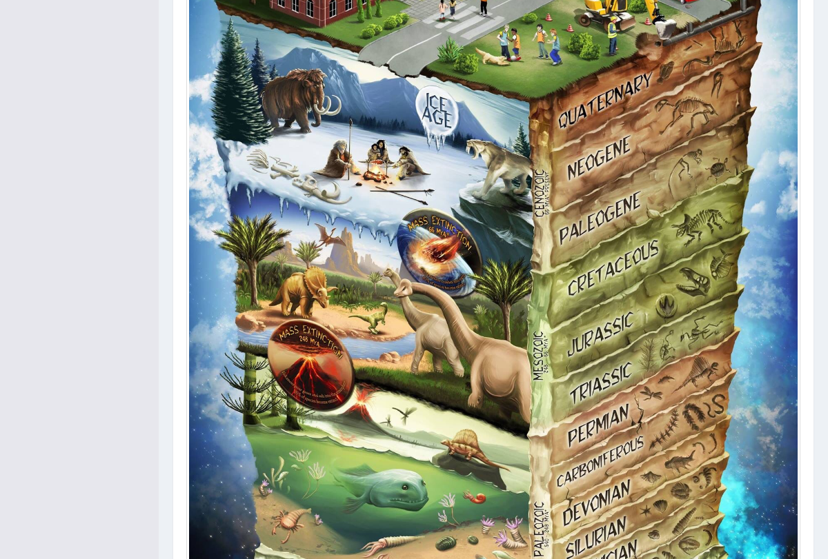
scroll to position [0, 0]
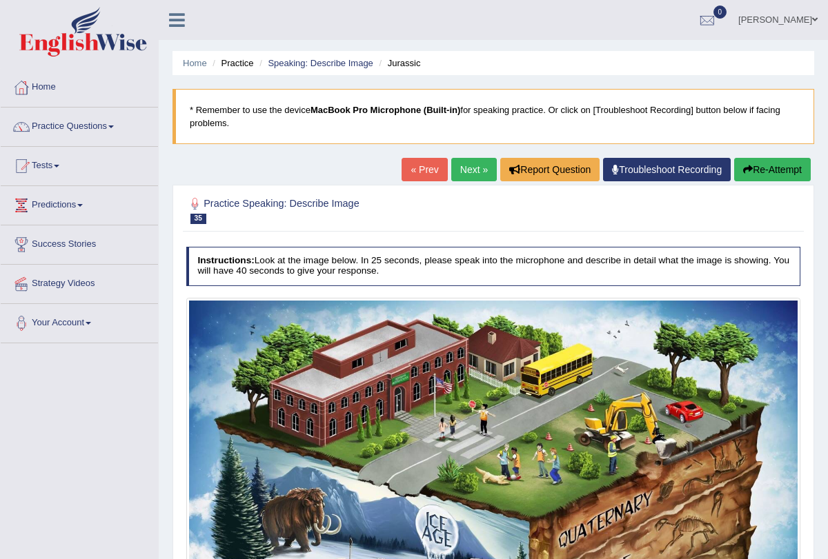
click at [468, 162] on link "Next »" at bounding box center [474, 169] width 46 height 23
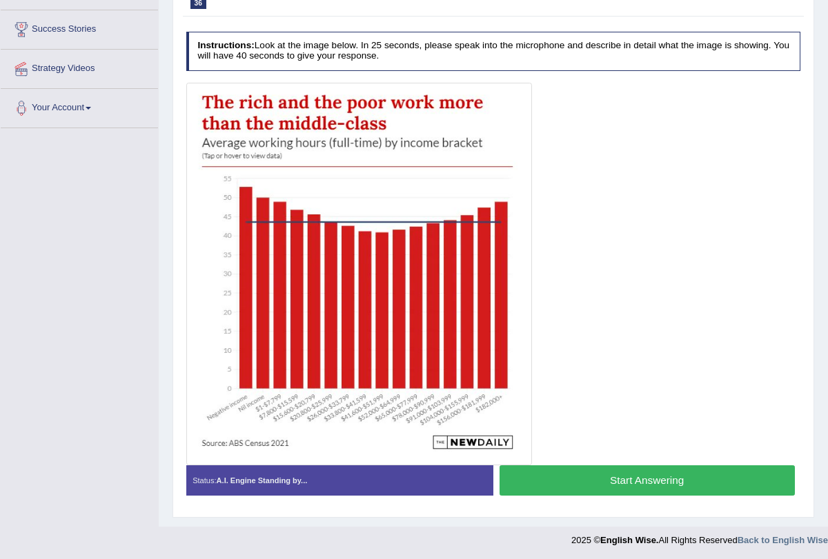
scroll to position [214, 0]
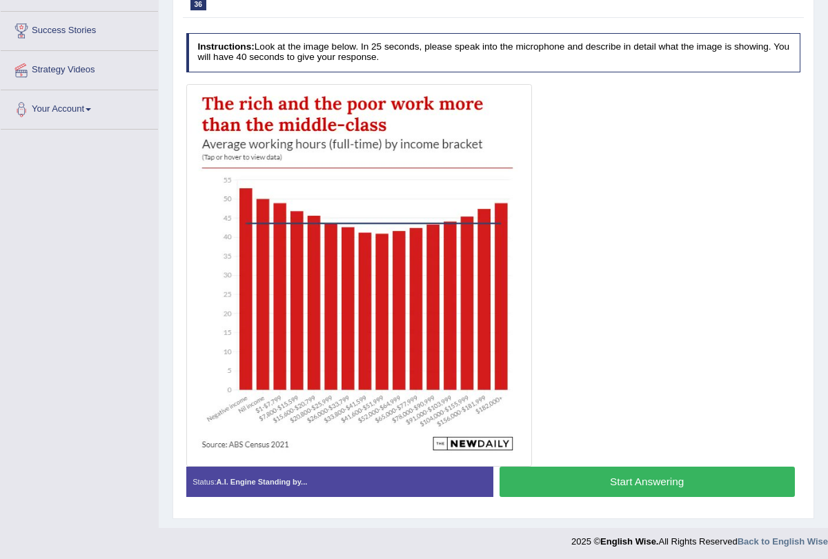
click at [571, 477] on button "Start Answering" at bounding box center [646, 482] width 295 height 30
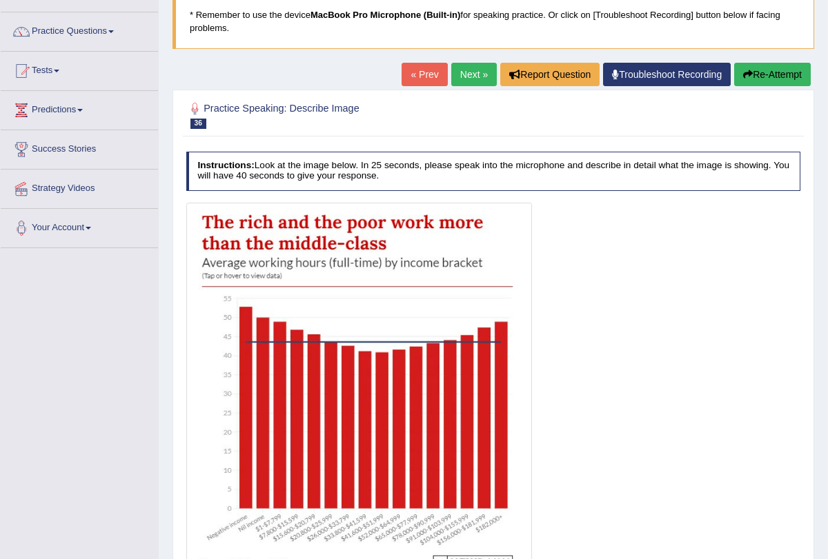
scroll to position [0, 0]
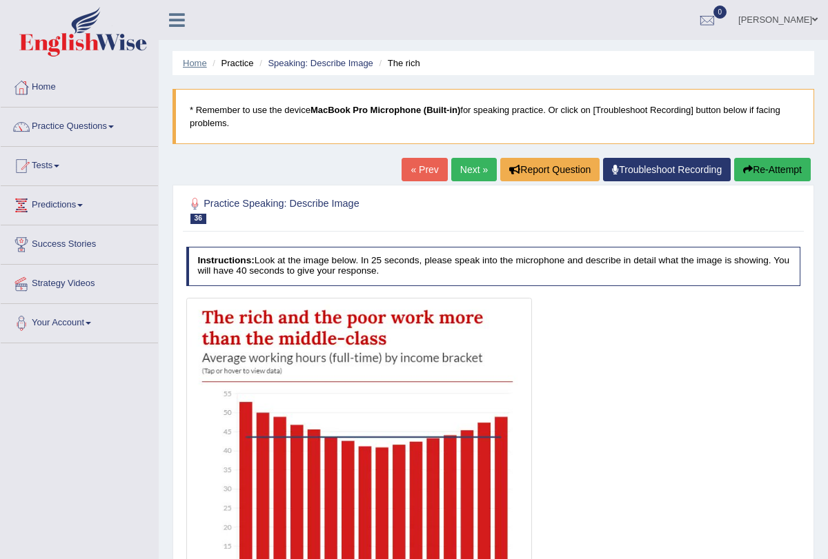
click at [188, 58] on link "Home" at bounding box center [195, 63] width 24 height 10
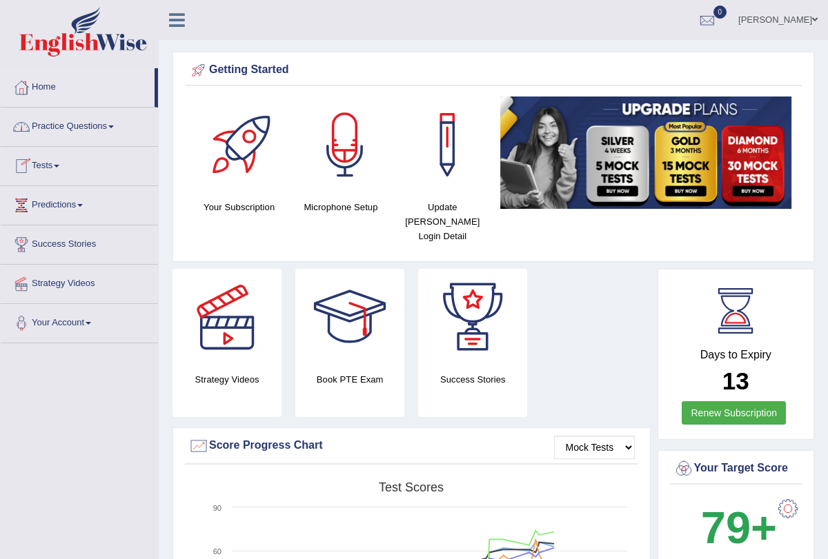
click at [115, 121] on link "Practice Questions" at bounding box center [79, 125] width 157 height 34
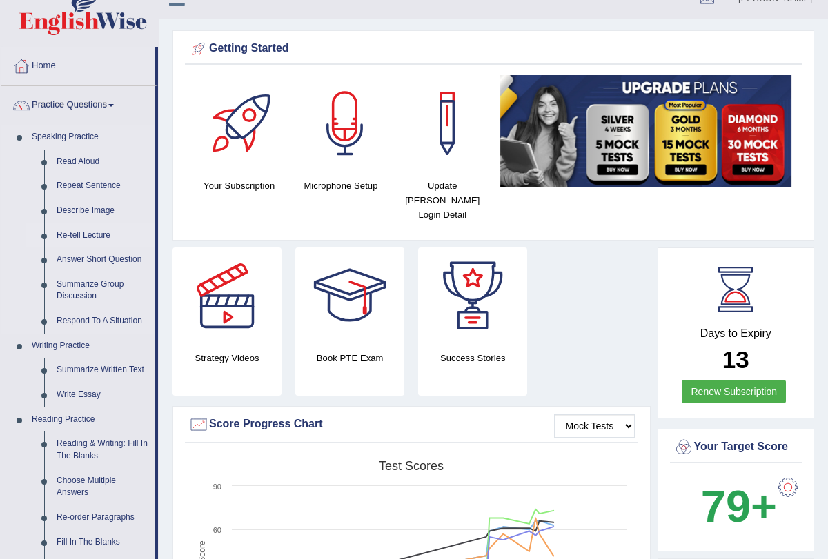
scroll to position [34, 0]
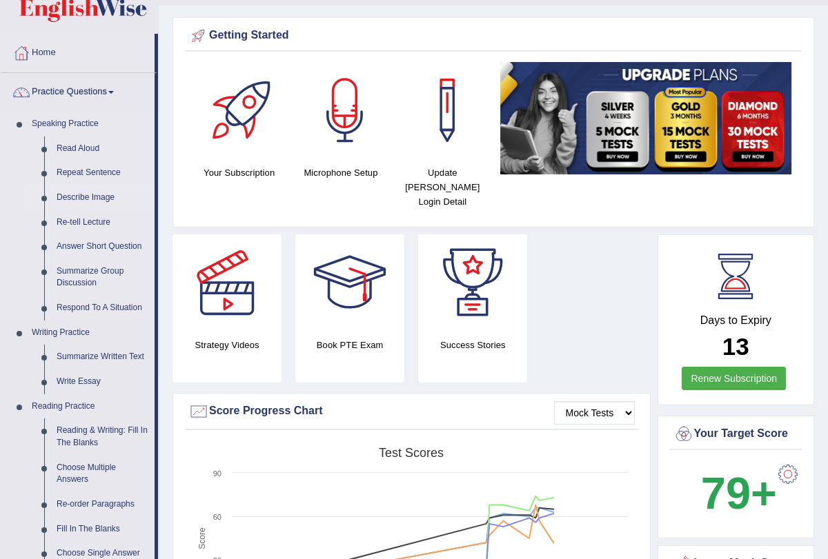
click at [112, 199] on link "Describe Image" at bounding box center [102, 198] width 104 height 25
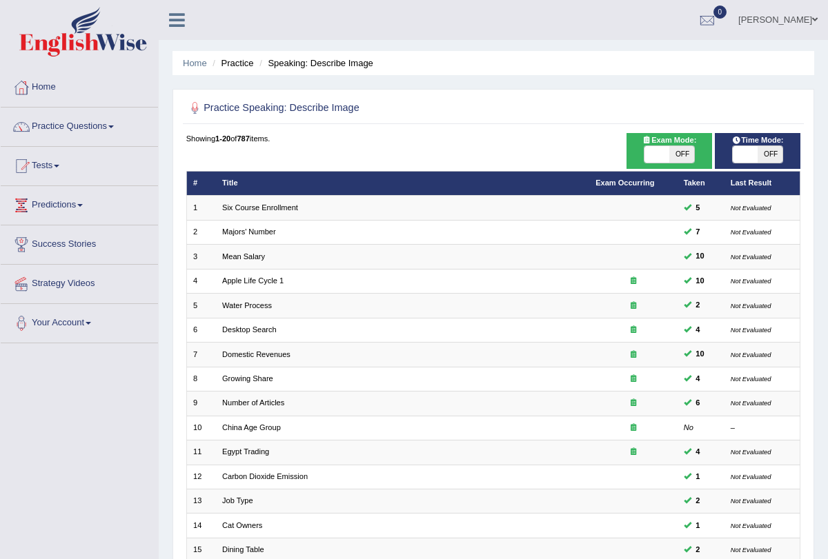
click at [241, 59] on li "Practice" at bounding box center [231, 63] width 44 height 13
click at [239, 67] on li "Practice" at bounding box center [231, 63] width 44 height 13
click at [237, 66] on li "Practice" at bounding box center [231, 63] width 44 height 13
click at [191, 70] on ul "Home Practice Speaking: Describe Image" at bounding box center [492, 63] width 641 height 24
click at [195, 60] on link "Home" at bounding box center [195, 63] width 24 height 10
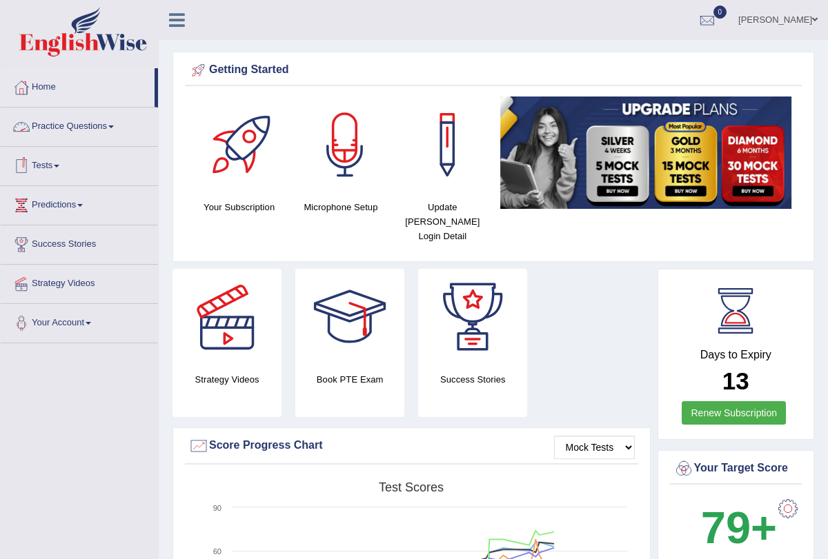
click at [116, 127] on link "Practice Questions" at bounding box center [79, 125] width 157 height 34
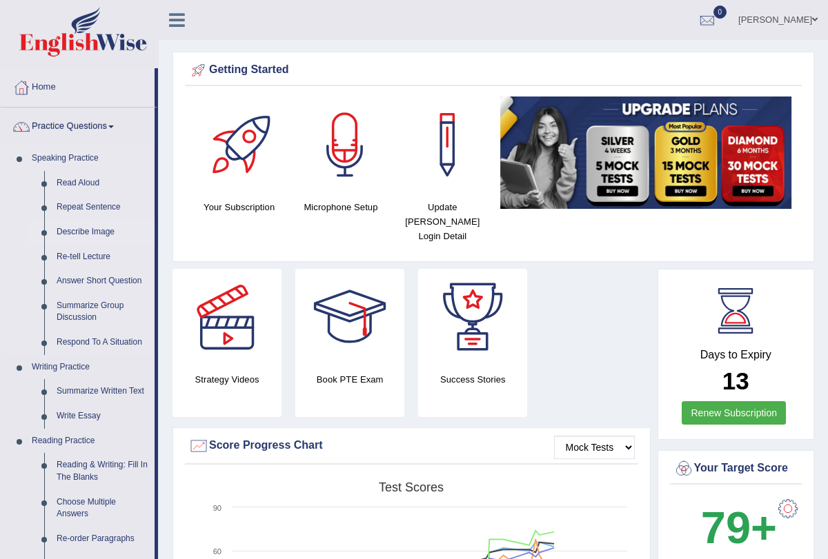
click at [101, 227] on link "Describe Image" at bounding box center [102, 232] width 104 height 25
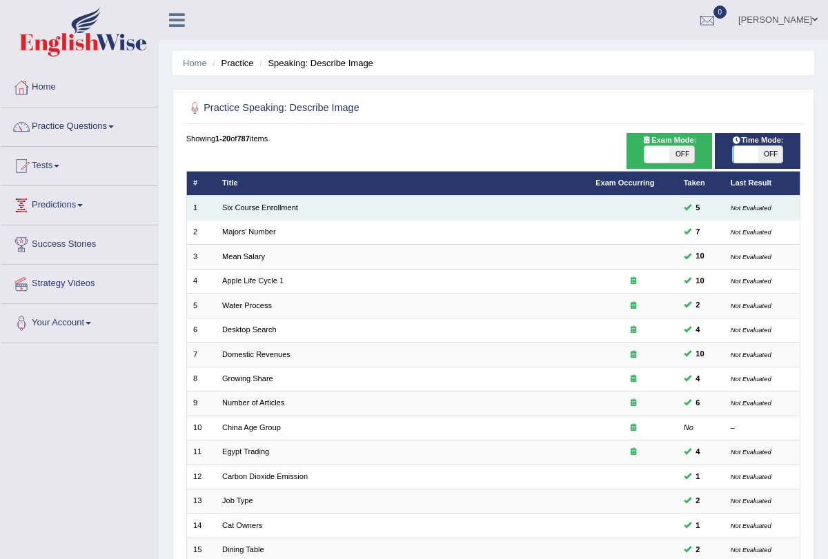
scroll to position [228, 0]
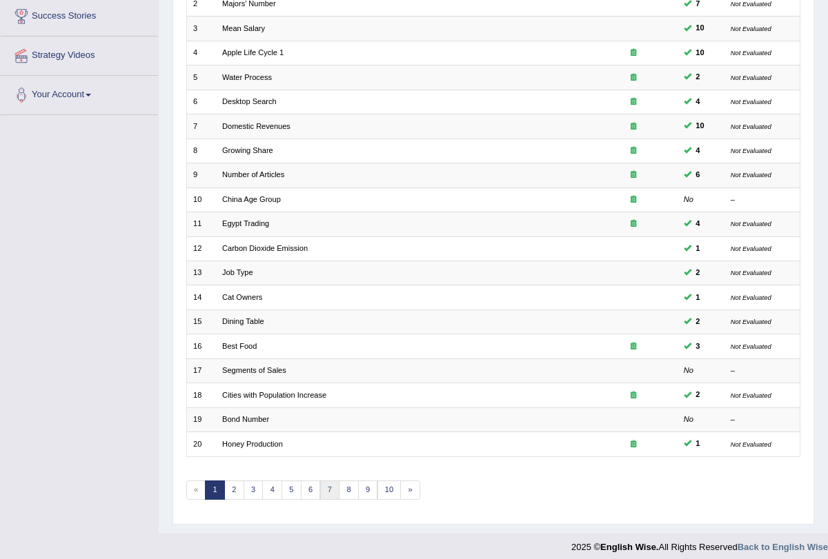
click at [322, 488] on link "7" at bounding box center [330, 490] width 20 height 19
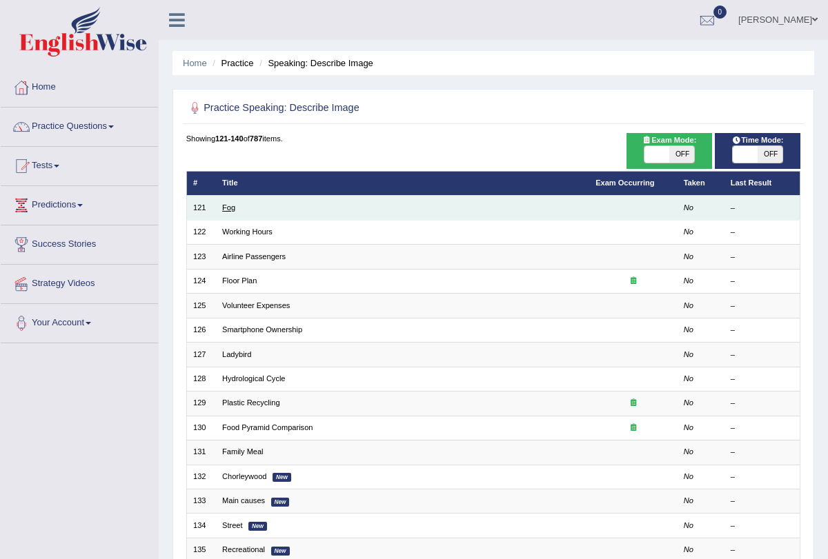
click at [228, 204] on link "Fog" at bounding box center [228, 207] width 13 height 8
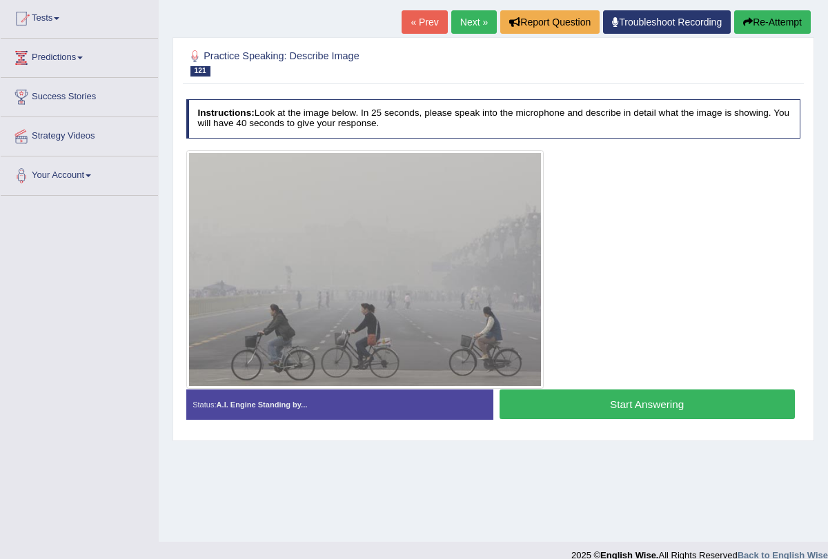
scroll to position [152, 0]
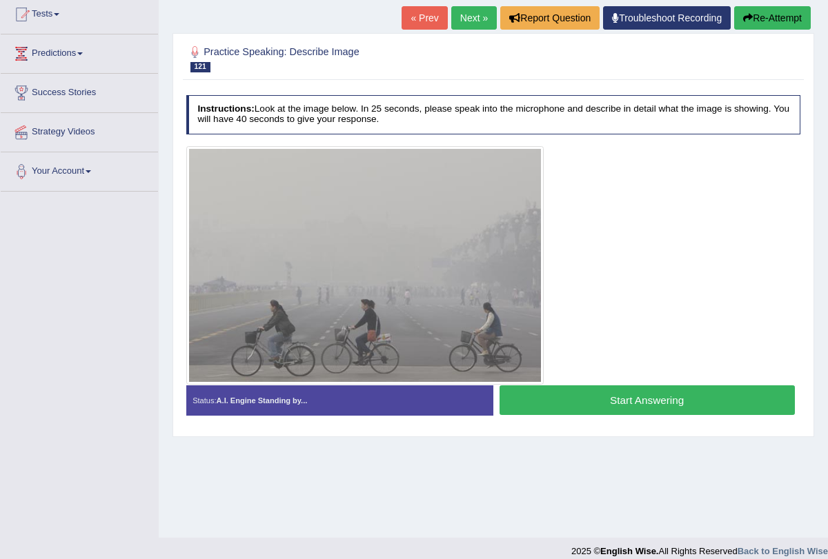
click at [526, 400] on button "Start Answering" at bounding box center [646, 400] width 295 height 30
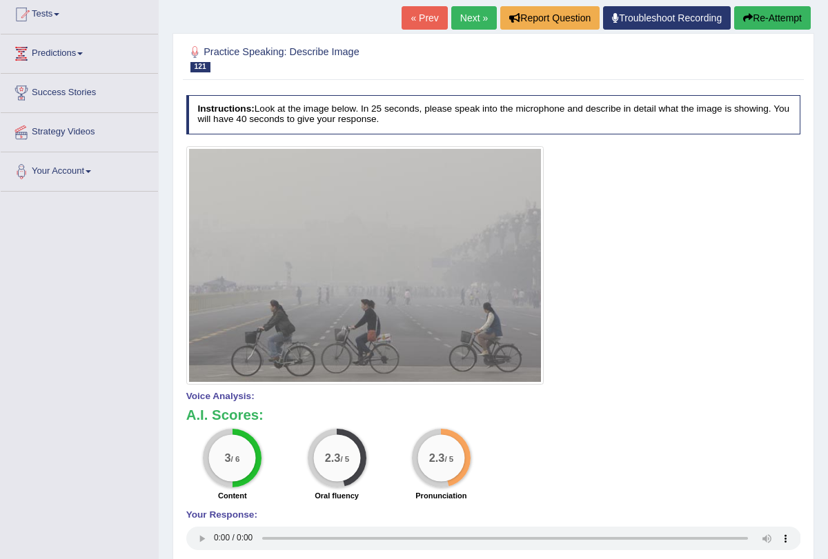
click at [460, 14] on link "Next »" at bounding box center [474, 17] width 46 height 23
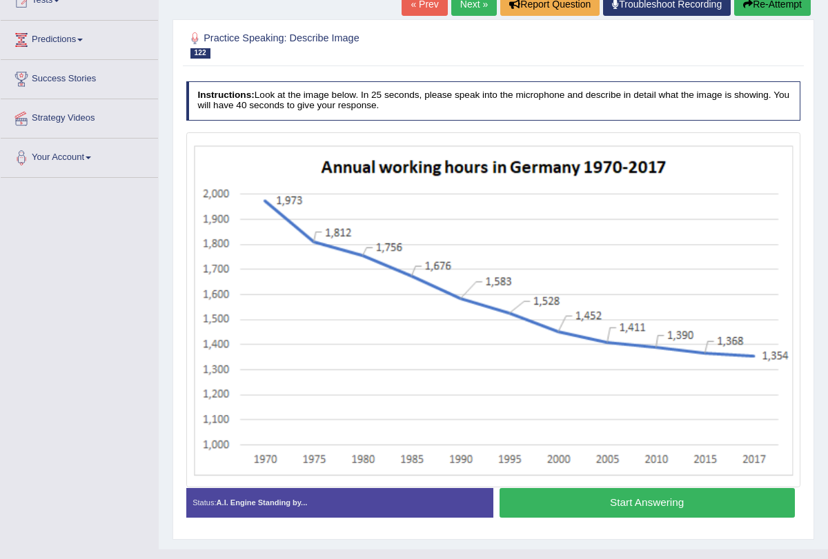
scroll to position [188, 0]
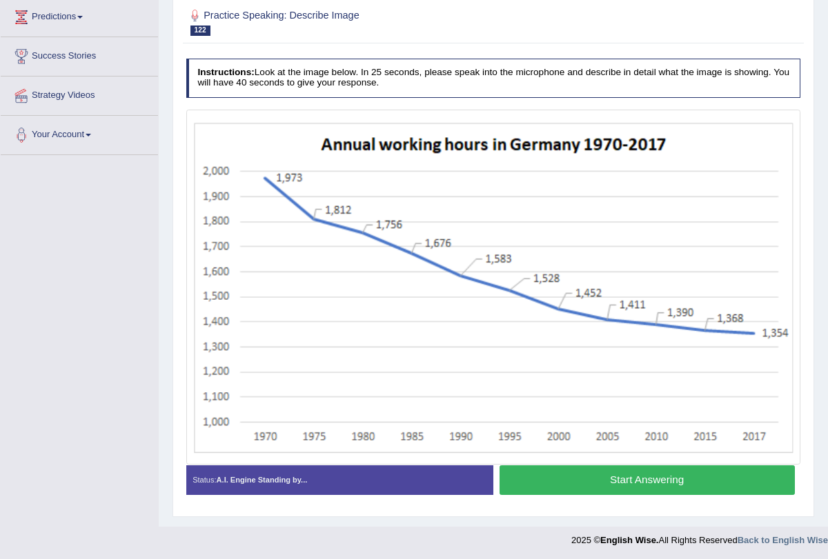
click at [575, 481] on button "Start Answering" at bounding box center [646, 480] width 295 height 30
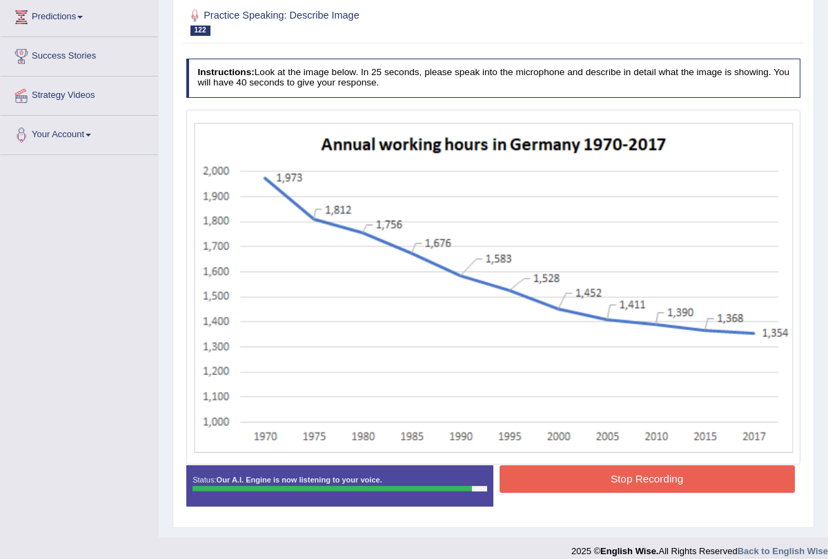
click at [561, 480] on button "Stop Recording" at bounding box center [646, 478] width 295 height 27
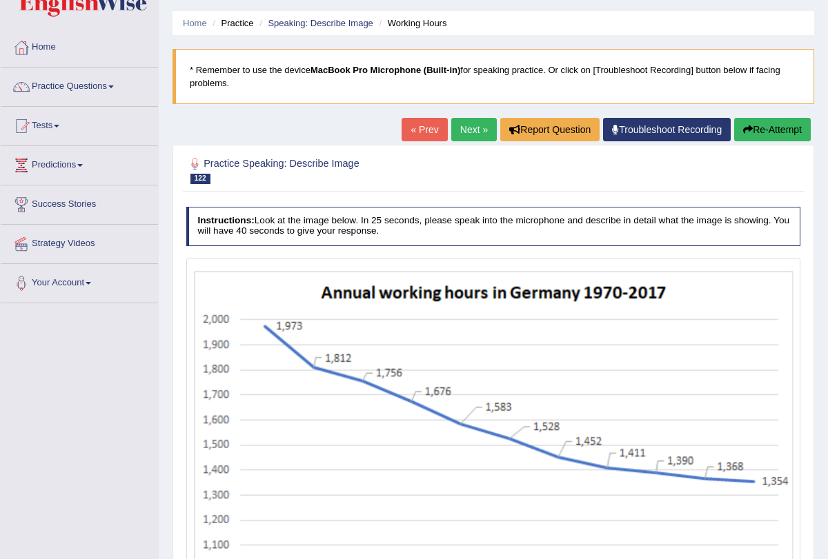
scroll to position [23, 0]
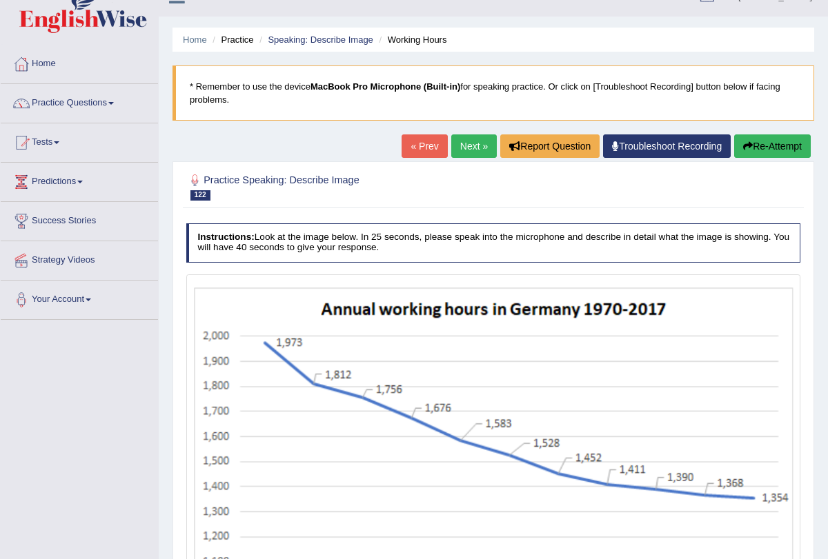
click at [463, 145] on link "Next »" at bounding box center [474, 145] width 46 height 23
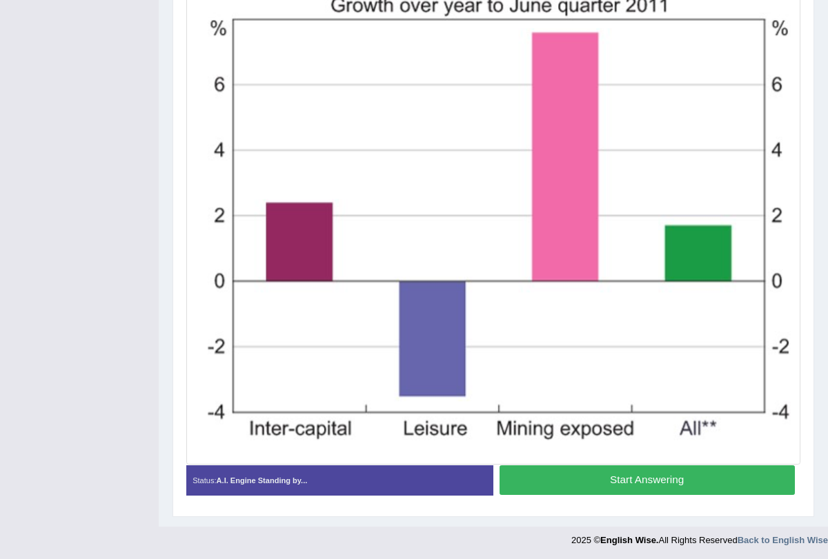
scroll to position [347, 0]
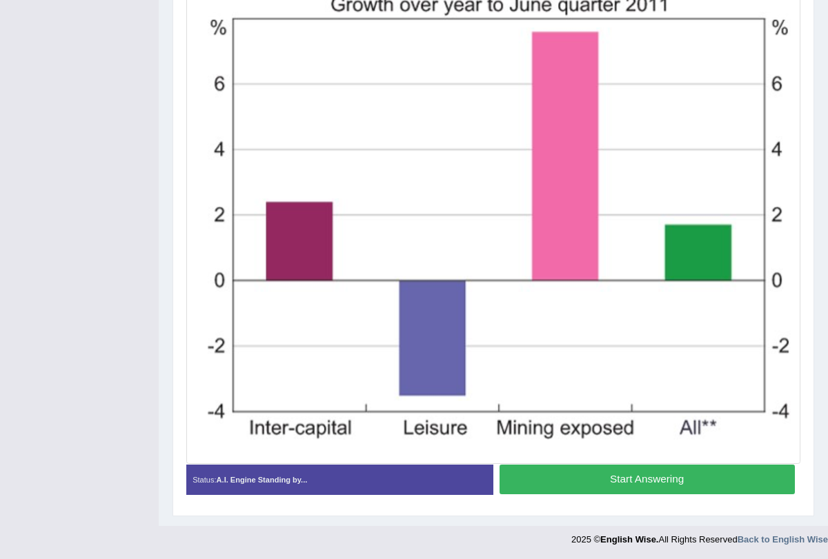
click at [552, 481] on button "Start Answering" at bounding box center [646, 480] width 295 height 30
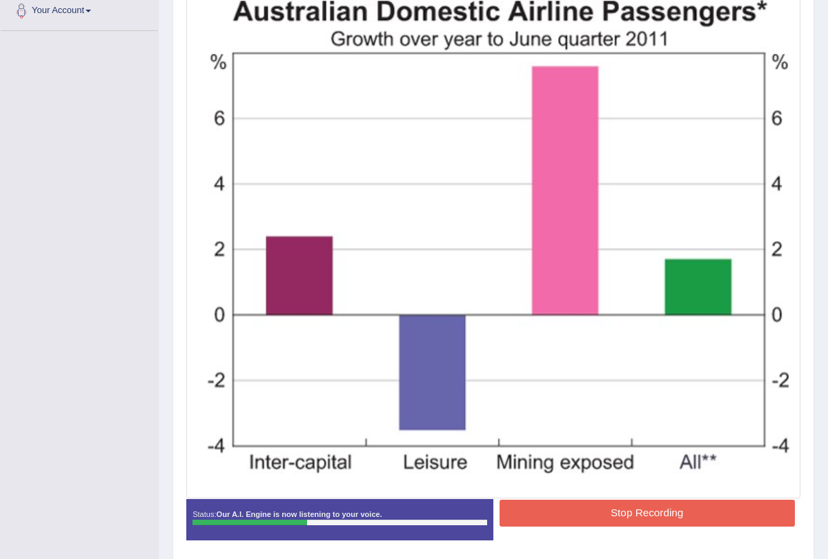
scroll to position [319, 0]
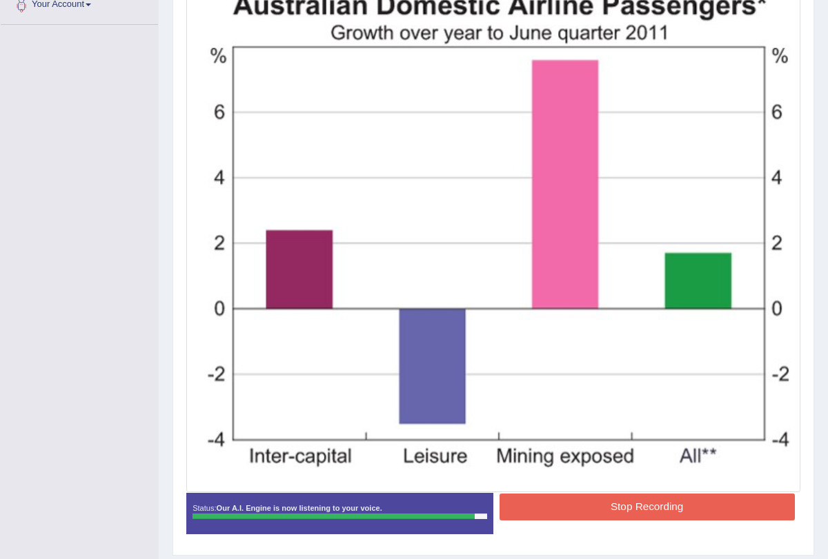
click at [563, 512] on button "Stop Recording" at bounding box center [646, 507] width 295 height 27
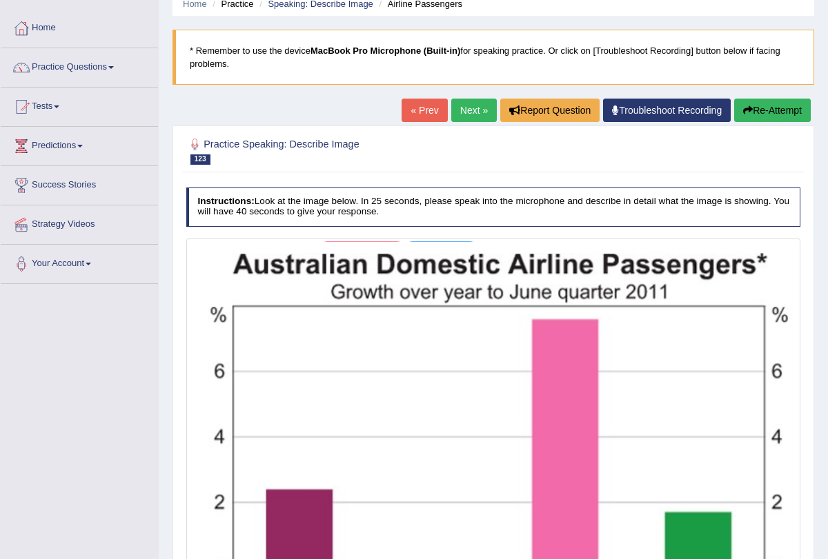
scroll to position [0, 0]
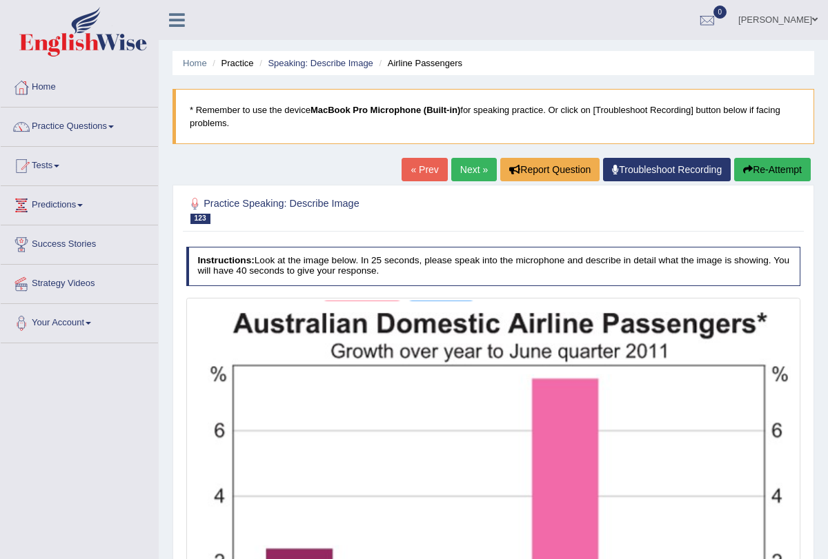
click at [468, 163] on link "Next »" at bounding box center [474, 169] width 46 height 23
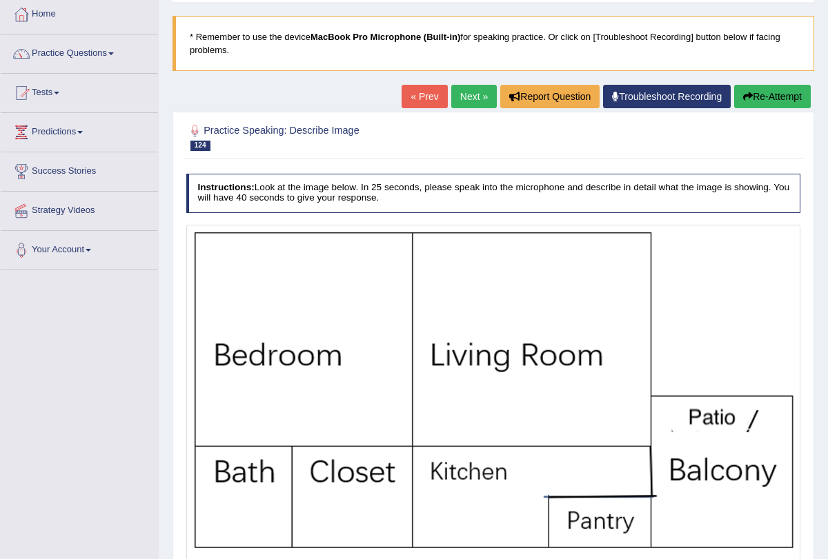
scroll to position [205, 0]
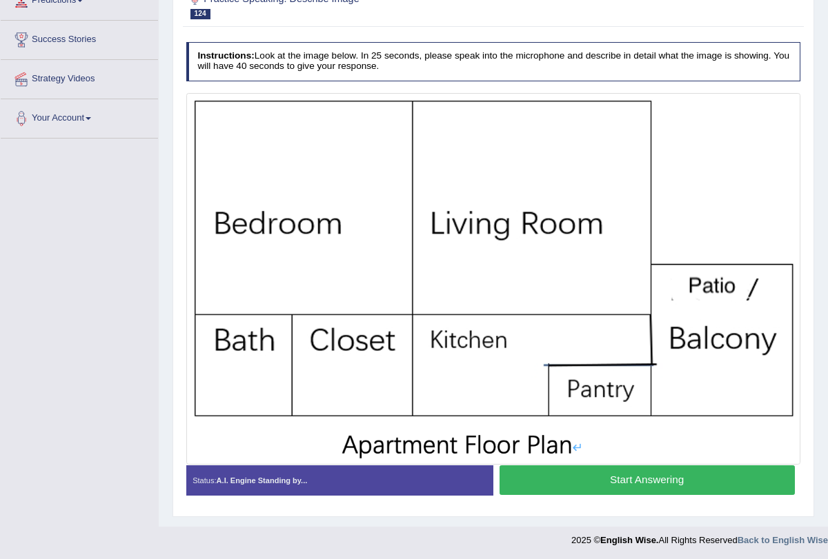
click at [556, 490] on button "Start Answering" at bounding box center [646, 480] width 295 height 30
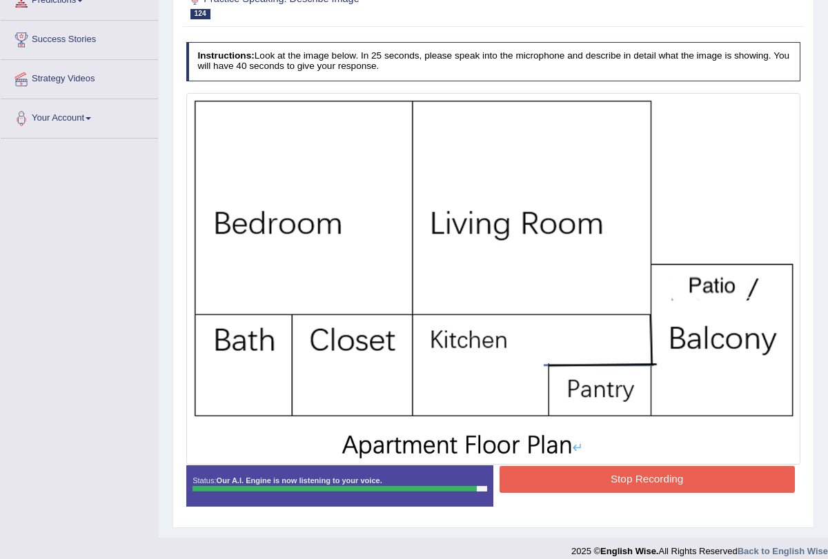
click at [564, 478] on button "Stop Recording" at bounding box center [646, 479] width 295 height 27
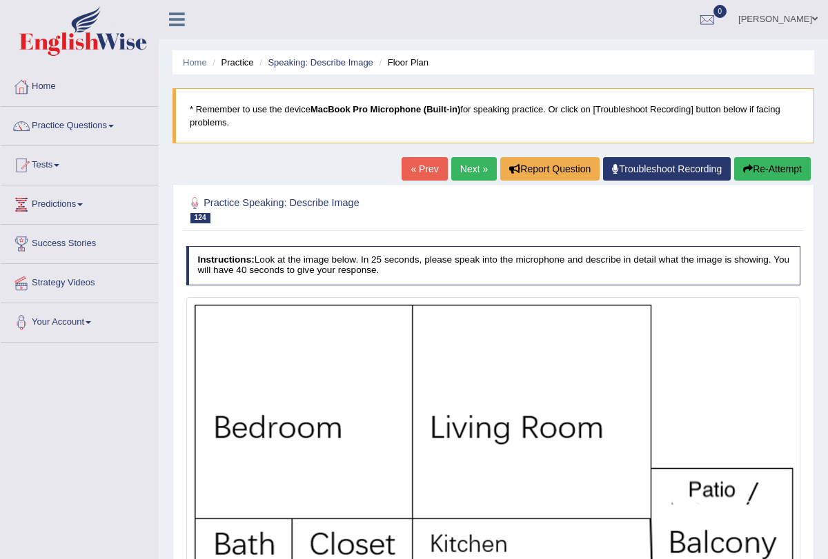
scroll to position [0, 0]
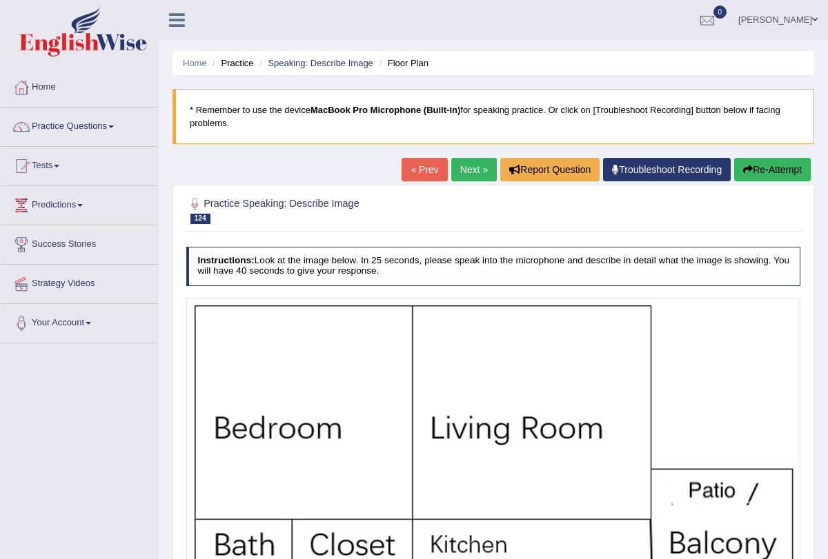
click at [462, 170] on link "Next »" at bounding box center [474, 169] width 46 height 23
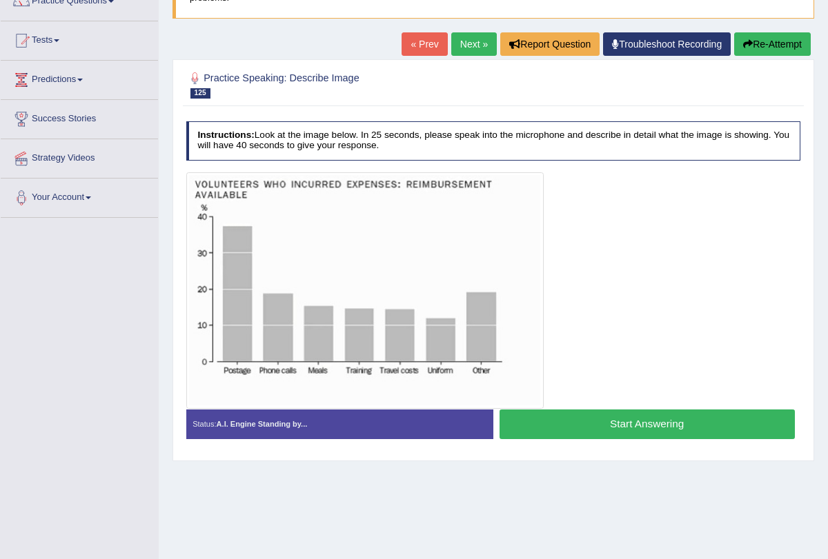
scroll to position [165, 0]
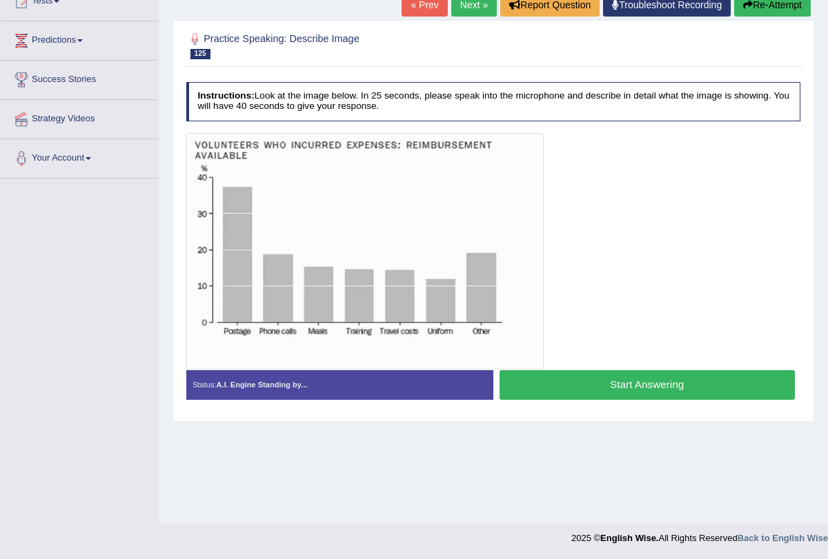
click at [581, 382] on button "Start Answering" at bounding box center [646, 385] width 295 height 30
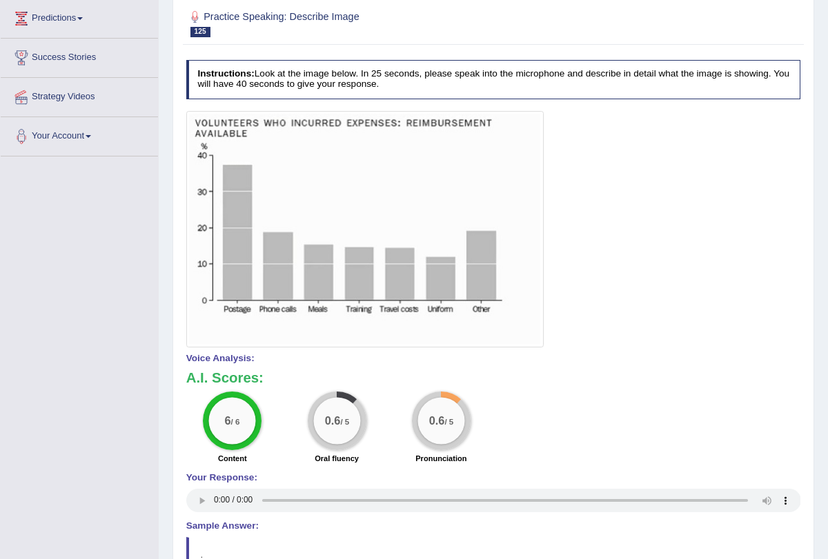
scroll to position [0, 0]
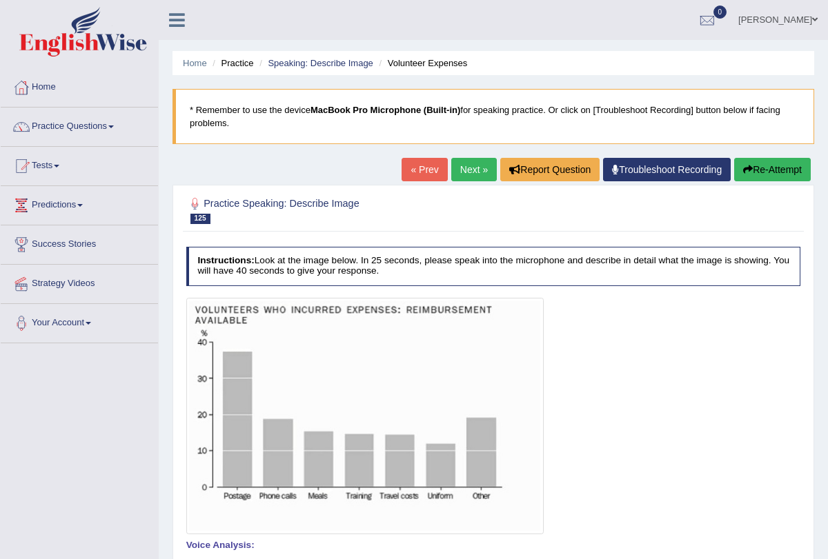
click at [460, 165] on link "Next »" at bounding box center [474, 169] width 46 height 23
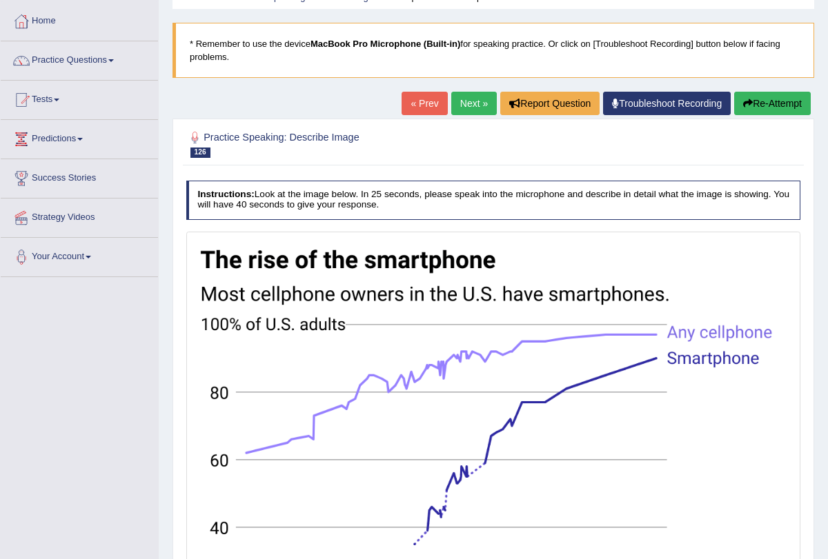
scroll to position [57, 0]
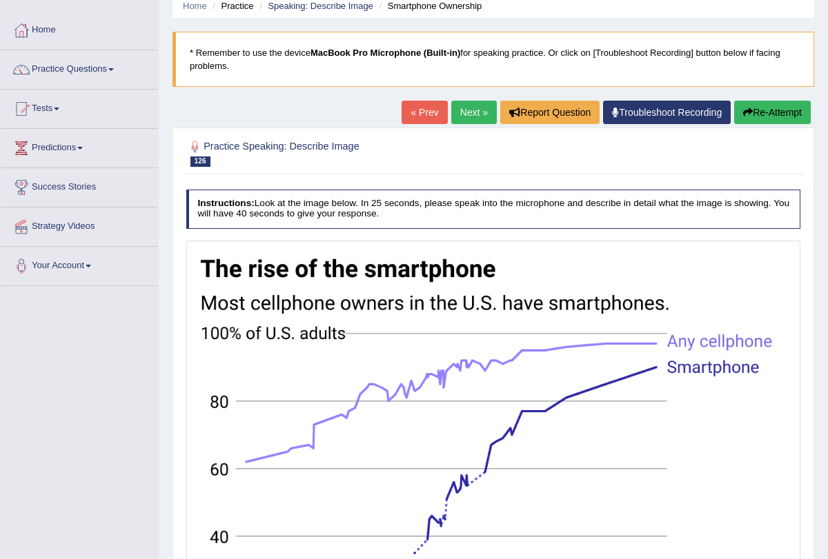
click at [459, 114] on link "Next »" at bounding box center [474, 112] width 46 height 23
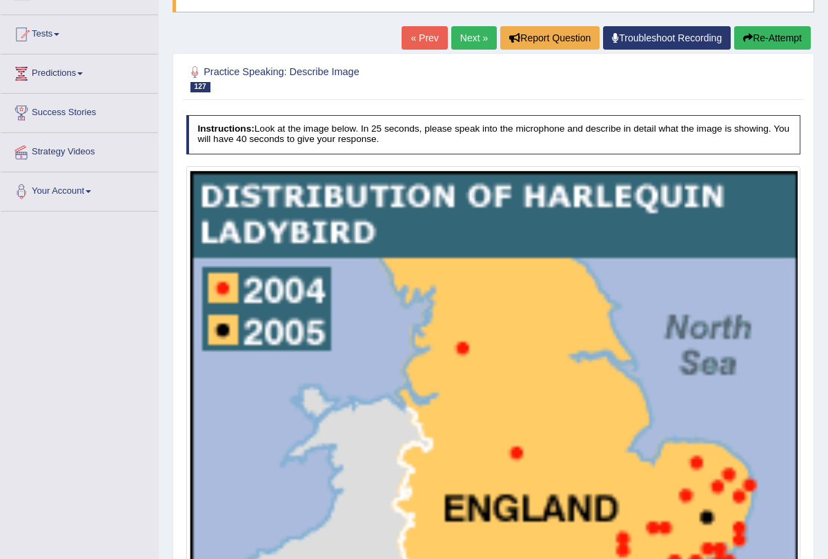
scroll to position [125, 0]
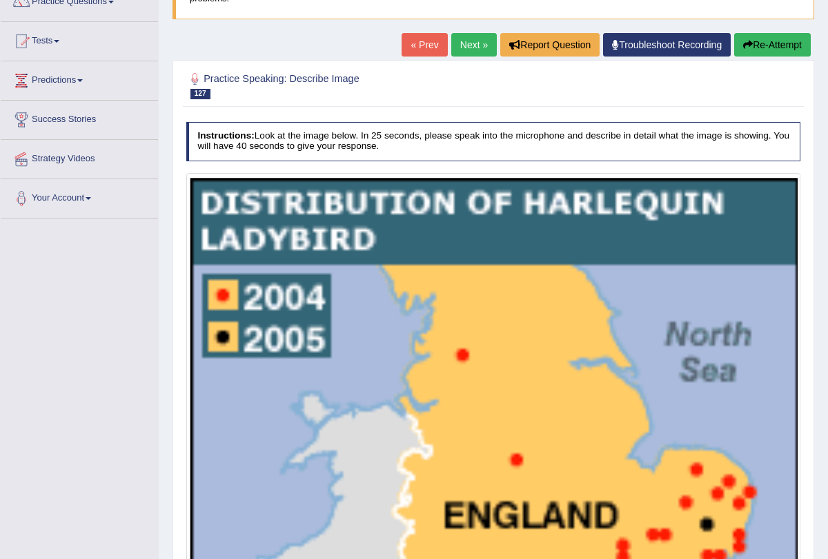
click at [455, 48] on link "Next »" at bounding box center [474, 44] width 46 height 23
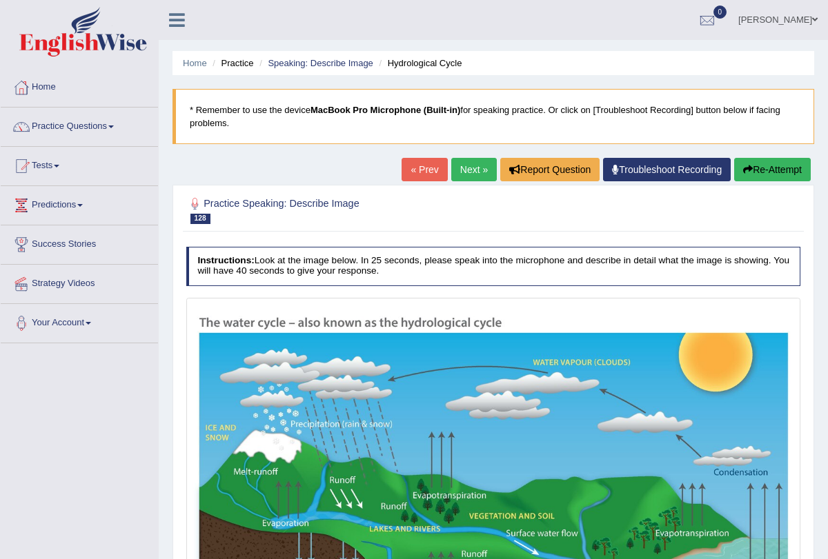
click at [465, 177] on link "Next »" at bounding box center [474, 169] width 46 height 23
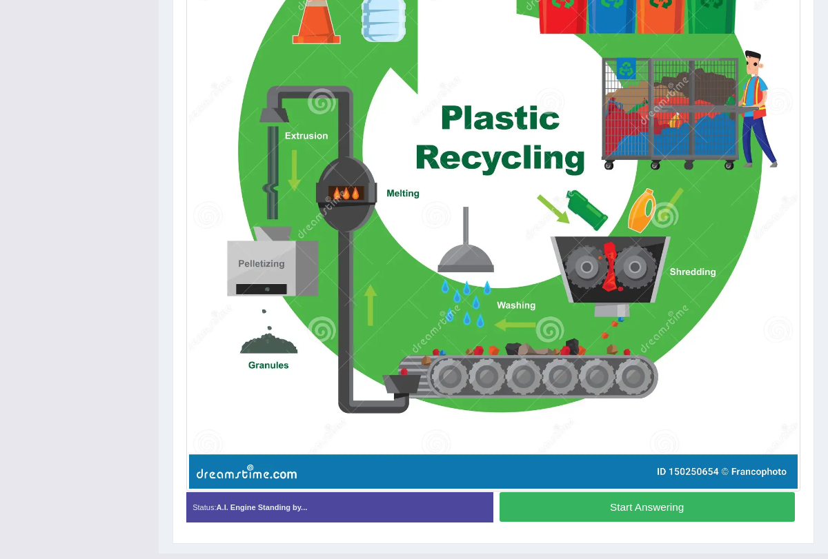
scroll to position [482, 0]
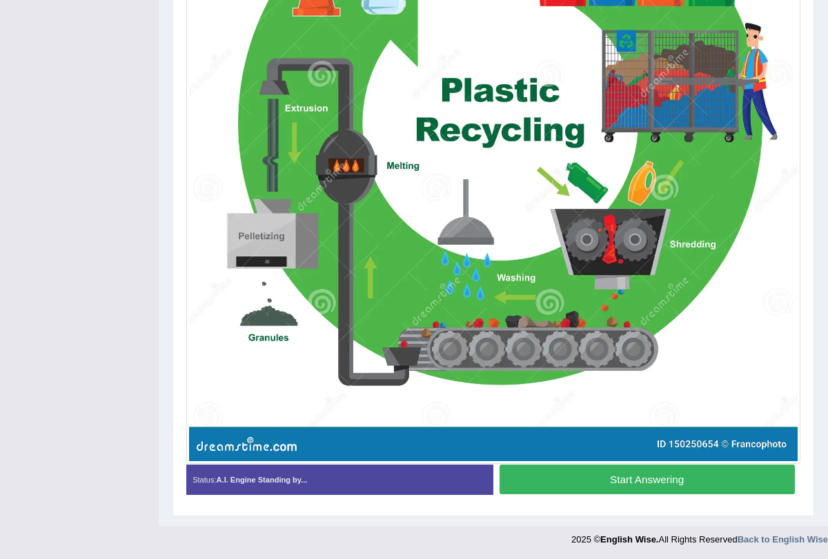
click at [647, 481] on button "Start Answering" at bounding box center [646, 480] width 295 height 30
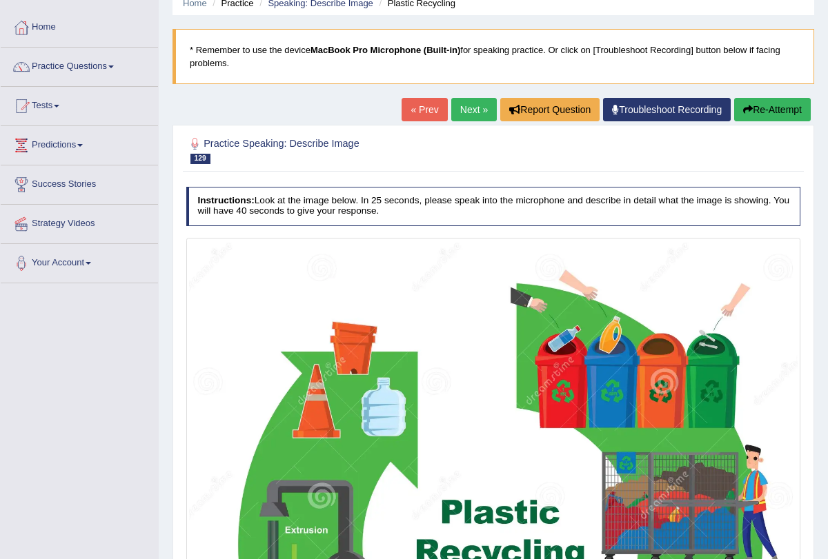
scroll to position [0, 0]
